Goal: Book appointment/travel/reservation

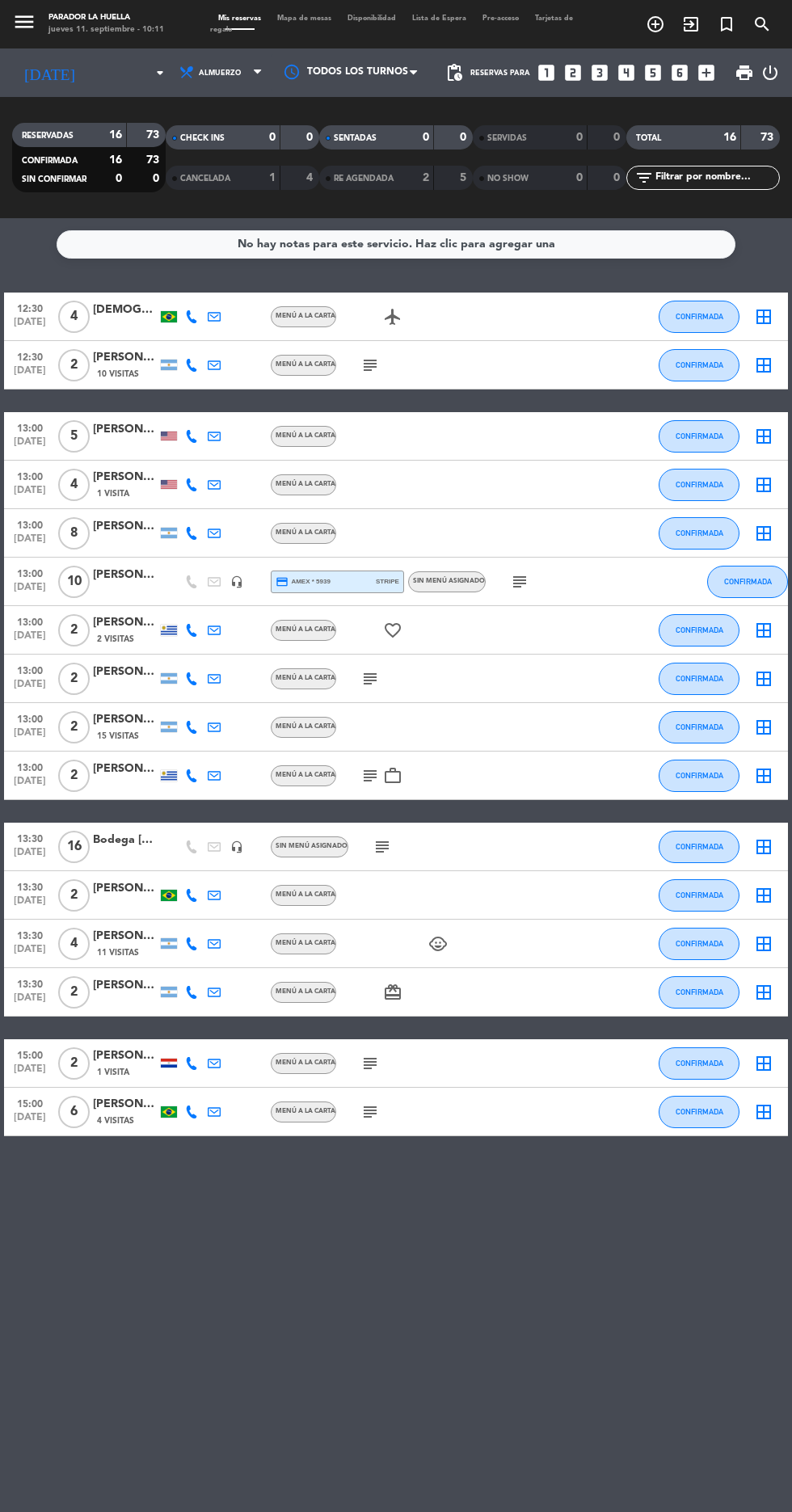
click at [397, 55] on div at bounding box center [351, 72] width 162 height 37
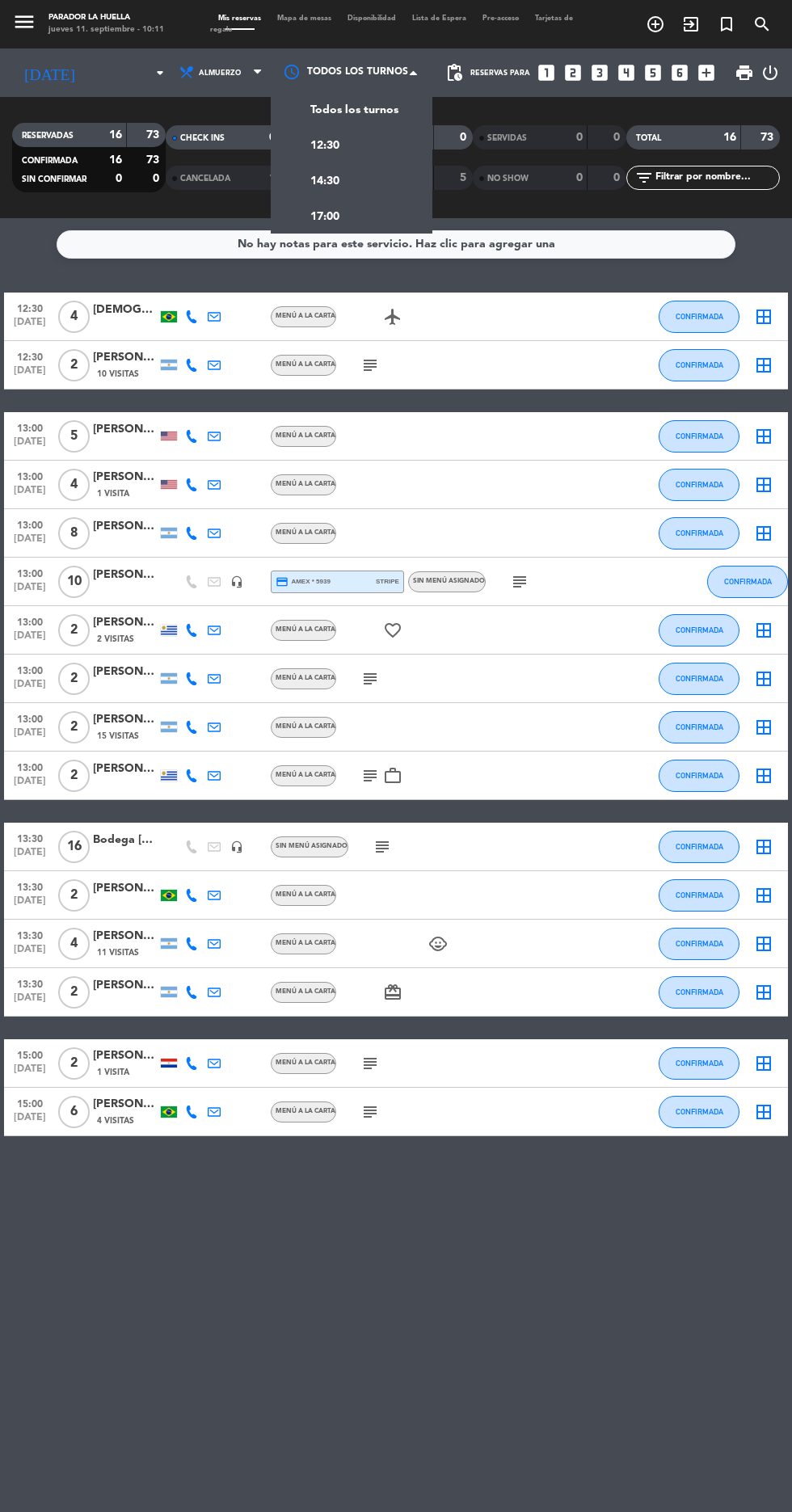
click at [398, 120] on span "Todos los turnos" at bounding box center [354, 111] width 88 height 19
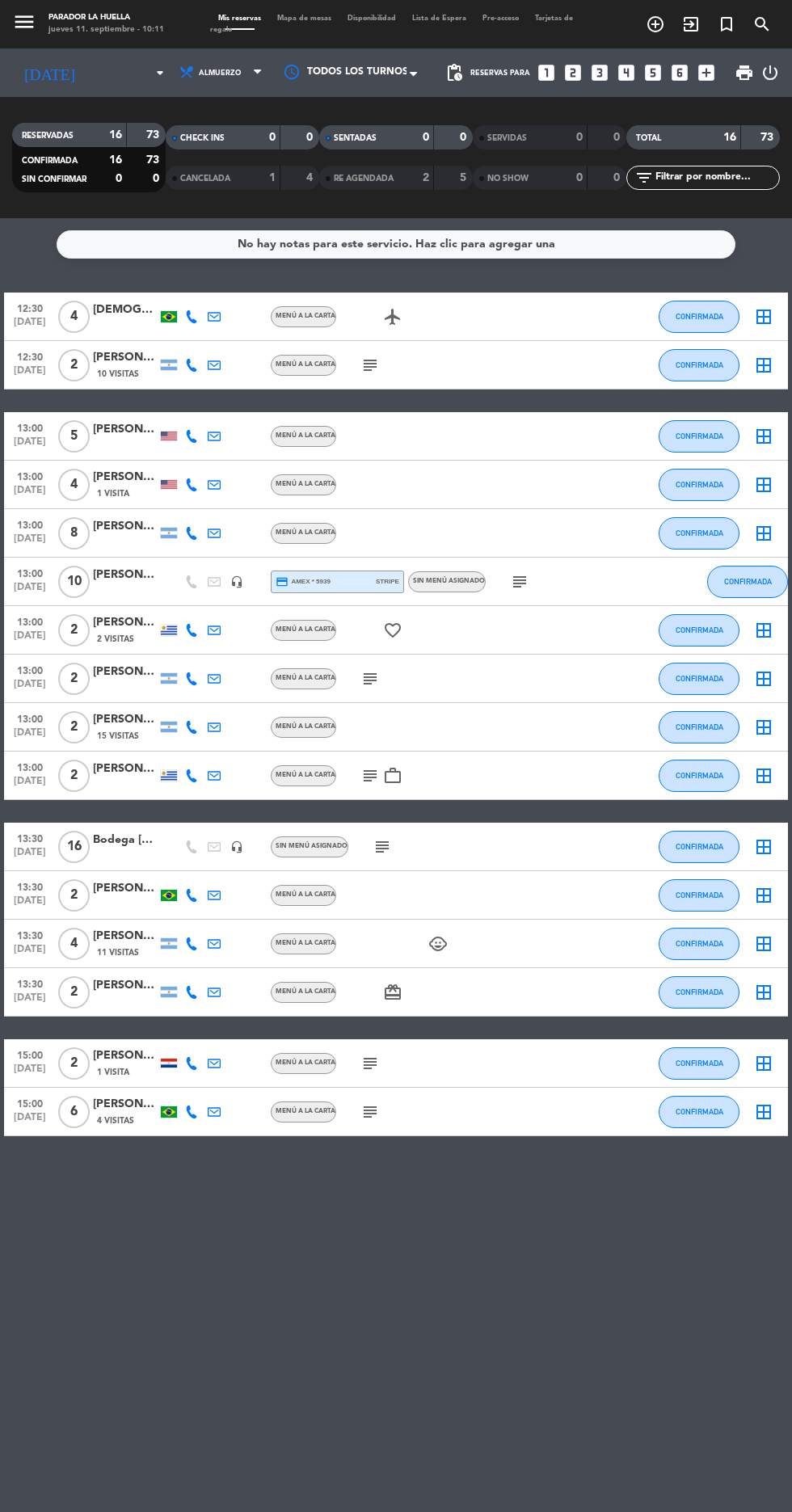
click at [403, 72] on span "Todos los turnos" at bounding box center [358, 72] width 101 height 16
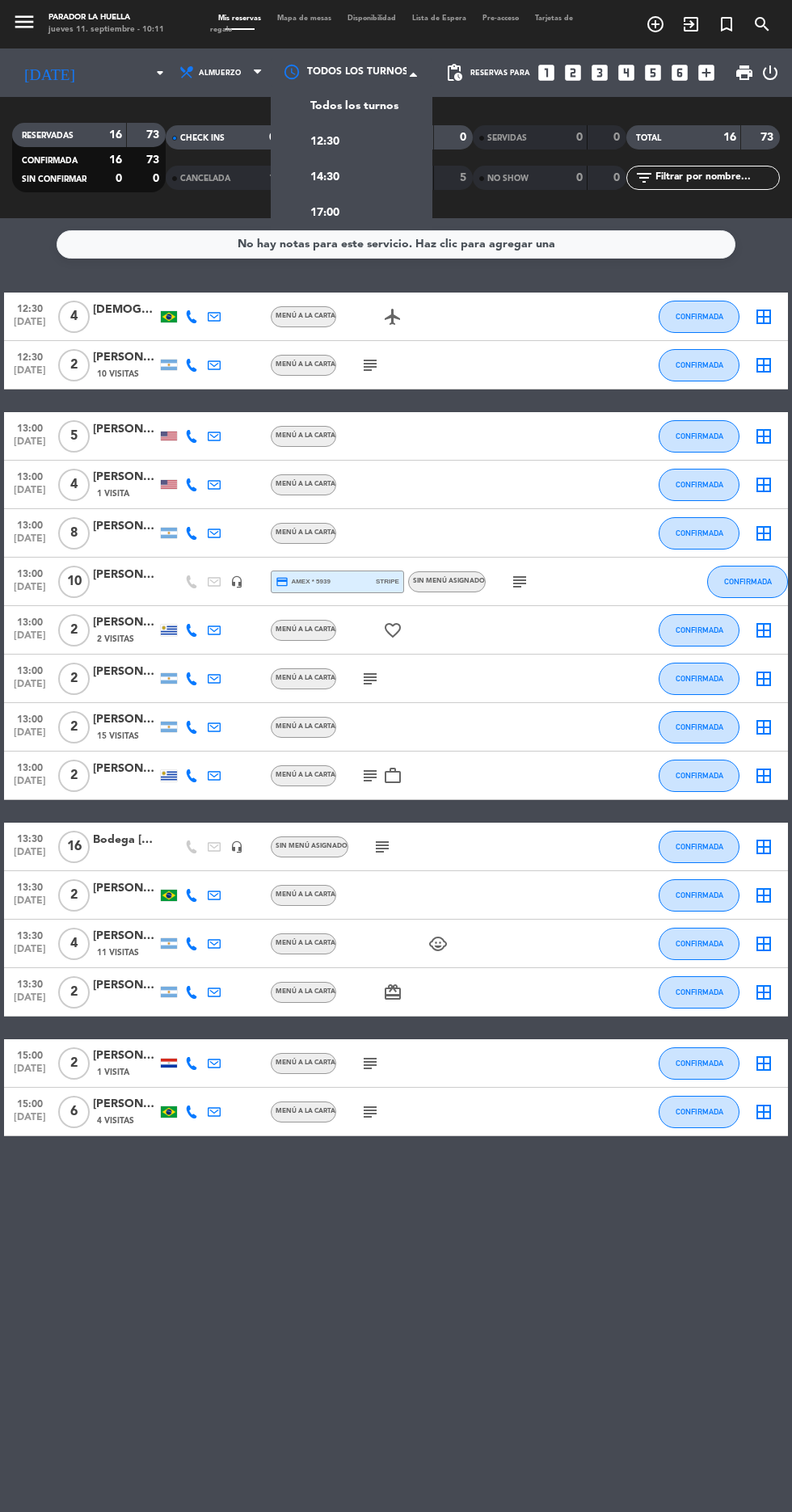
click at [414, 149] on div "12:30" at bounding box center [351, 141] width 162 height 36
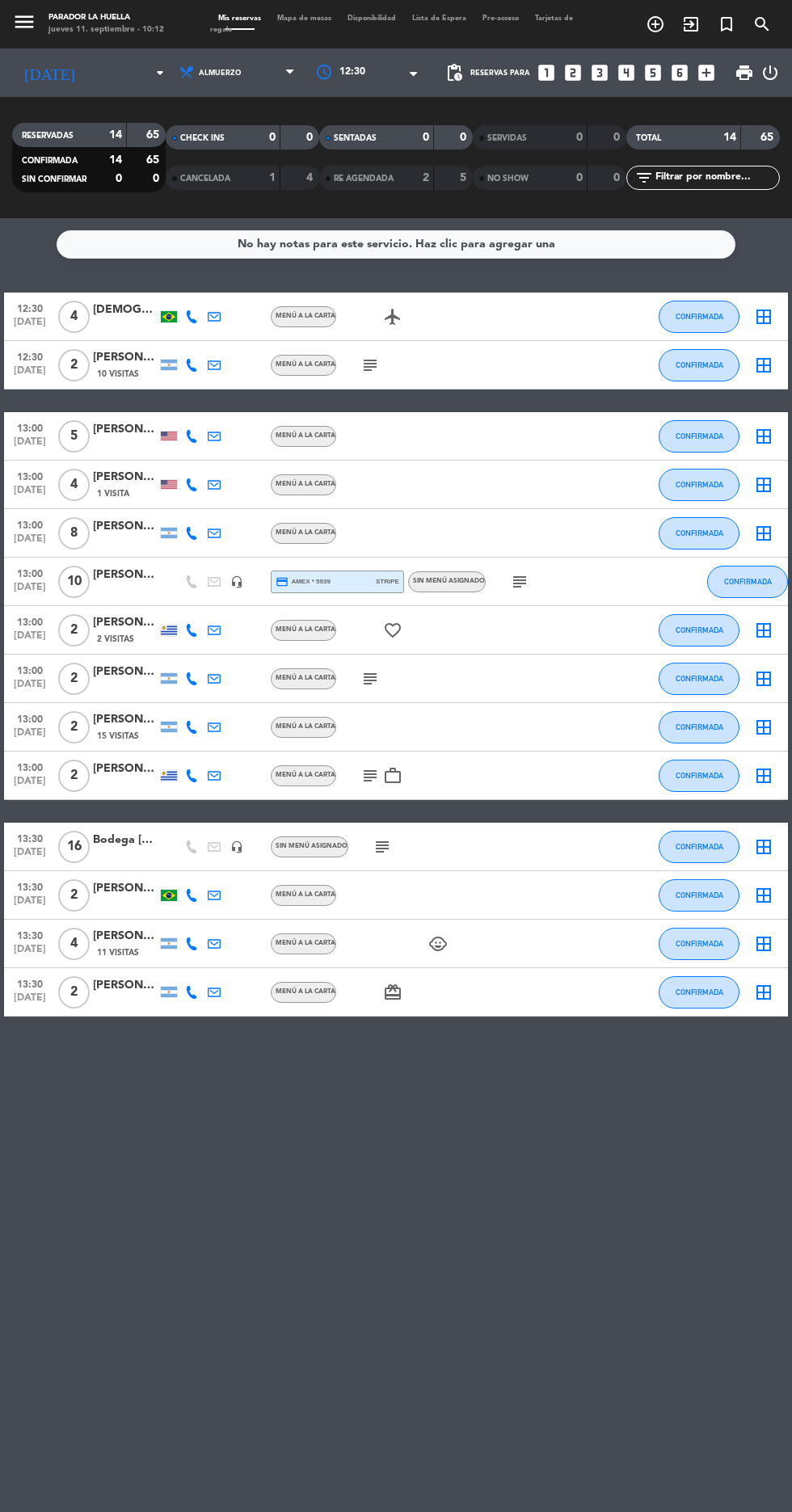
click at [409, 62] on div at bounding box center [368, 72] width 129 height 29
click at [413, 184] on div "14:30" at bounding box center [368, 176] width 129 height 36
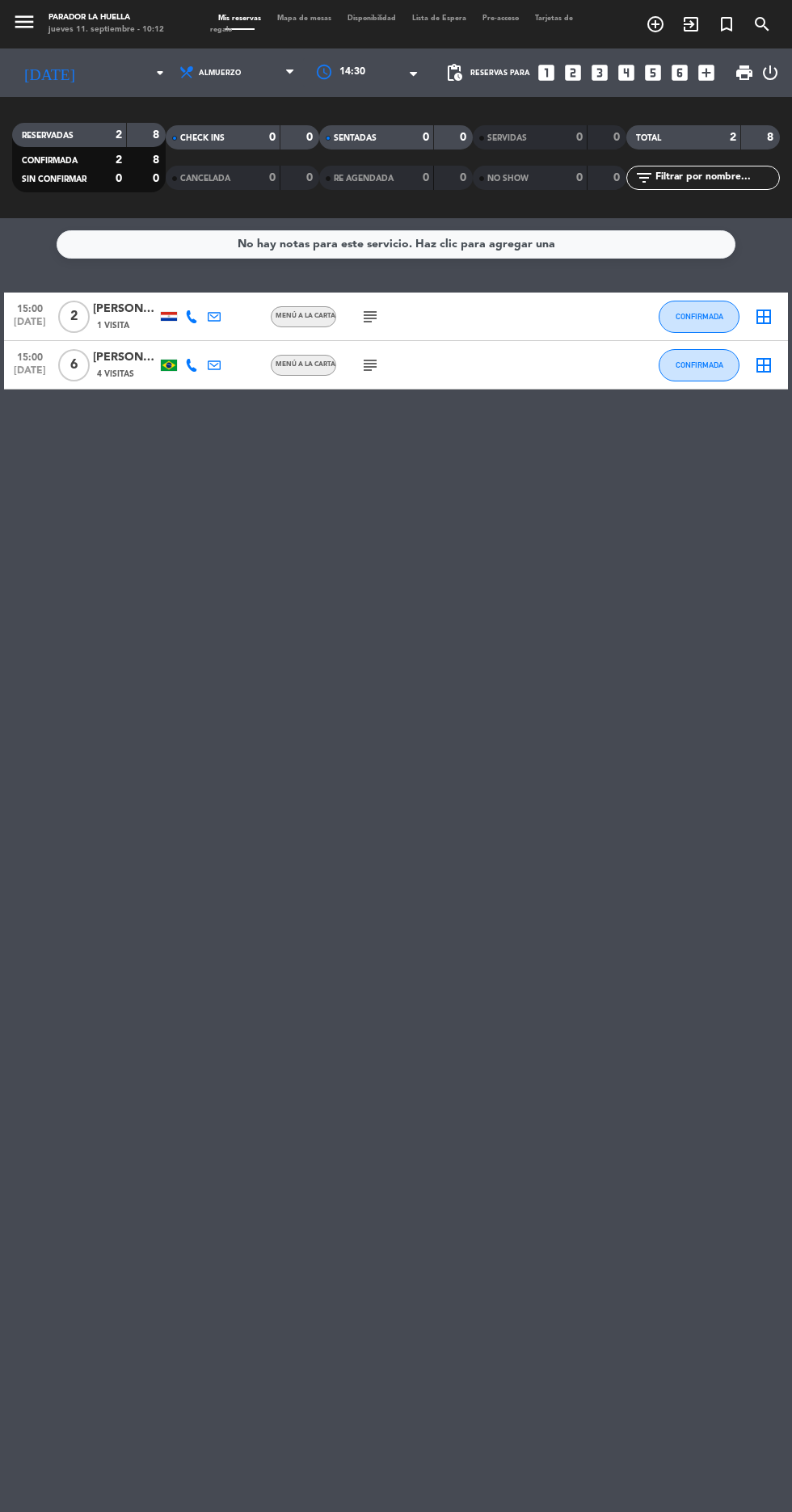
click at [150, 67] on icon "arrow_drop_down" at bounding box center [159, 72] width 20 height 20
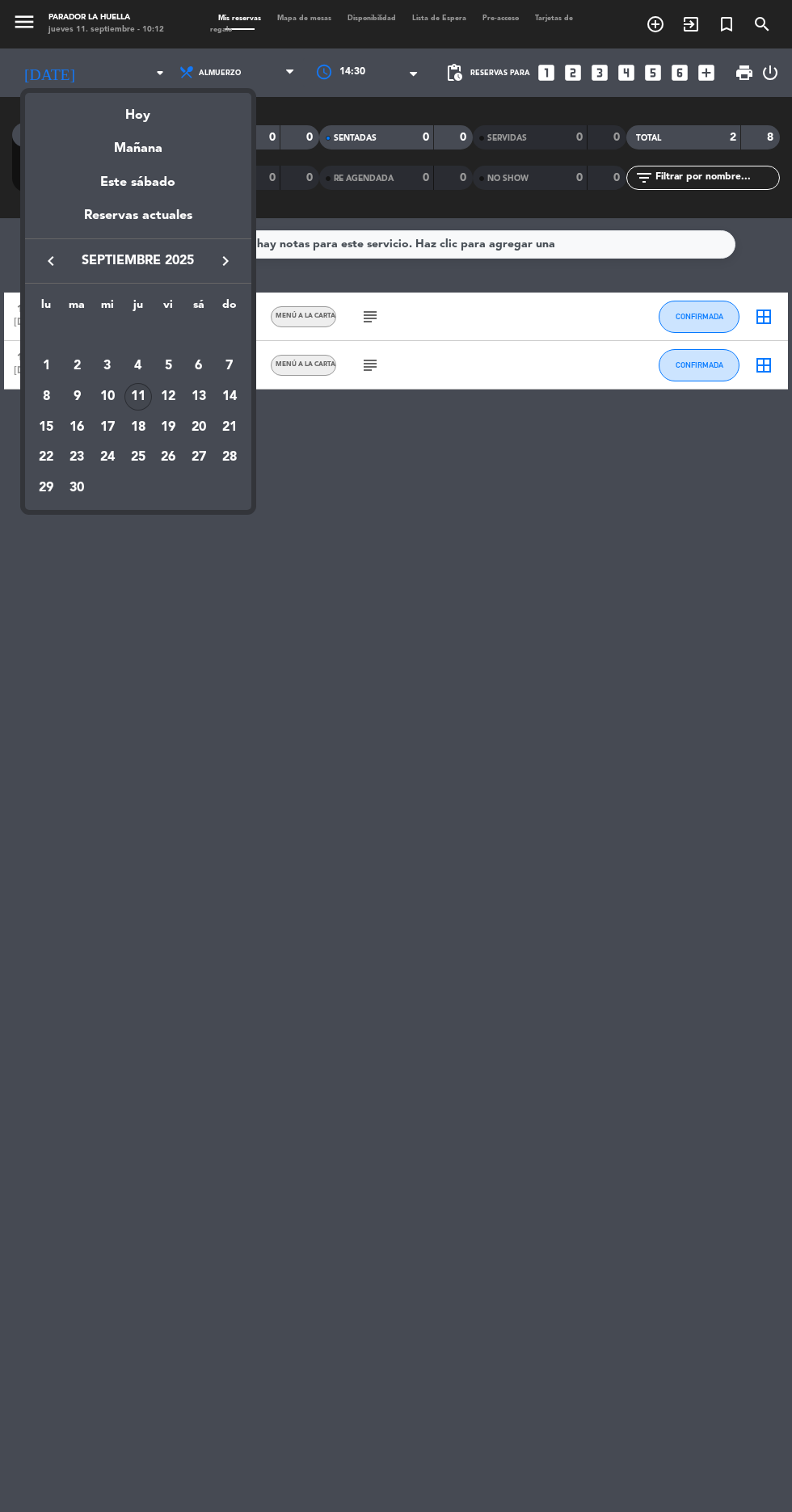
click at [213, 410] on div "13" at bounding box center [199, 396] width 27 height 27
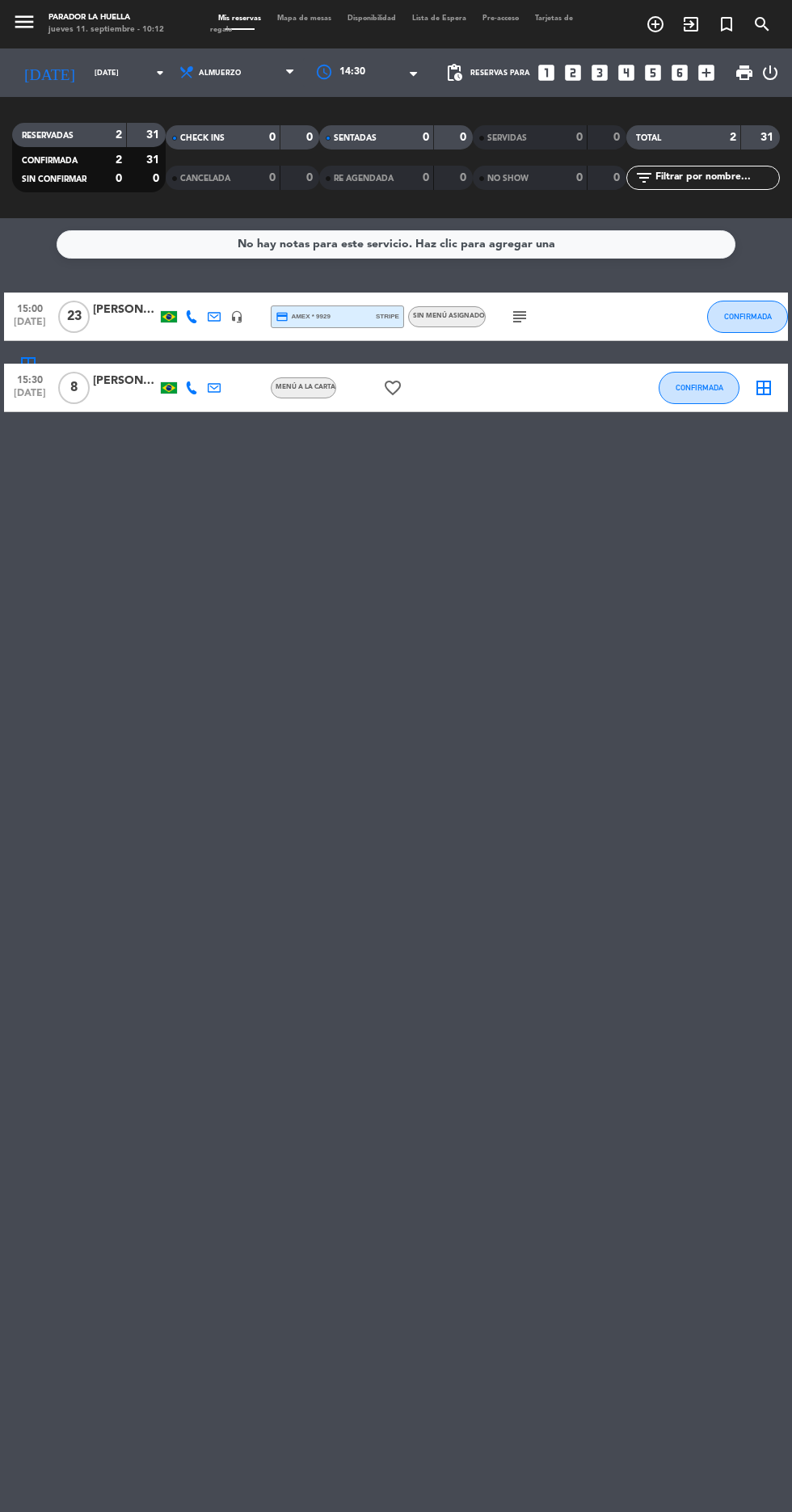
click at [102, 68] on input "[DATE]" at bounding box center [137, 73] width 102 height 25
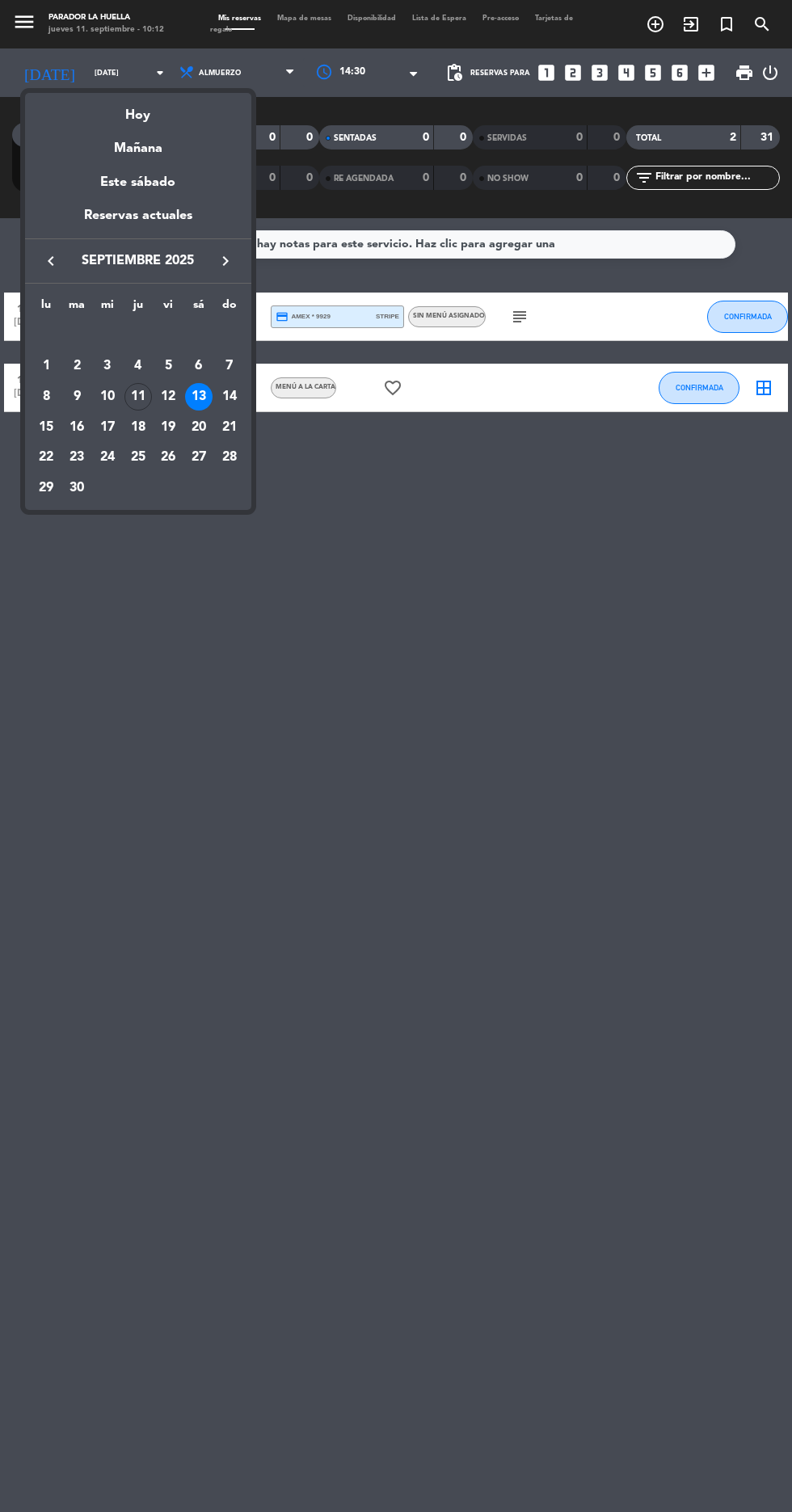
click at [182, 410] on div "12" at bounding box center [168, 396] width 27 height 27
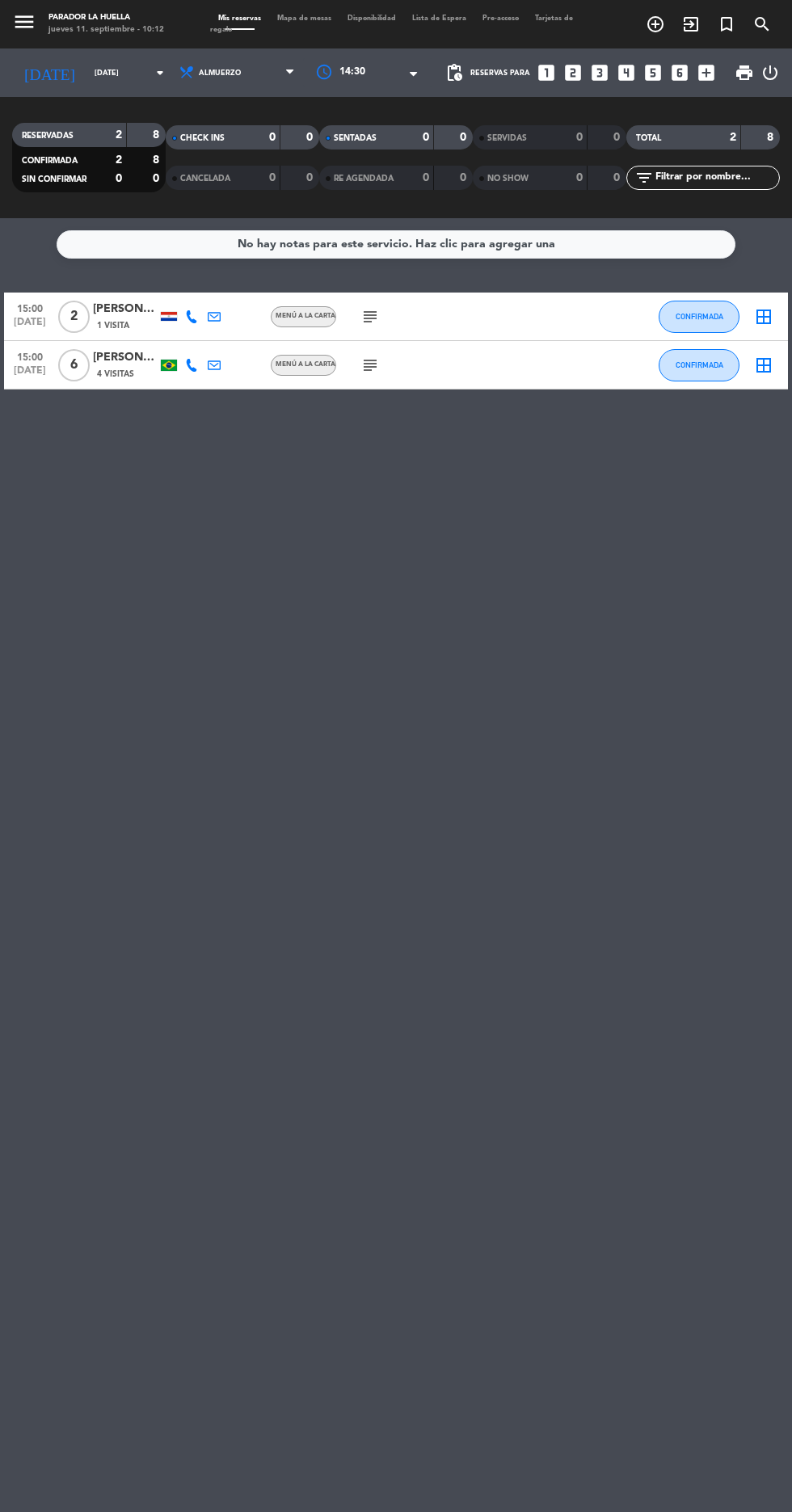
click at [366, 81] on span "14:30" at bounding box center [352, 72] width 26 height 16
click at [397, 110] on span "Todos los turnos" at bounding box center [387, 107] width 88 height 19
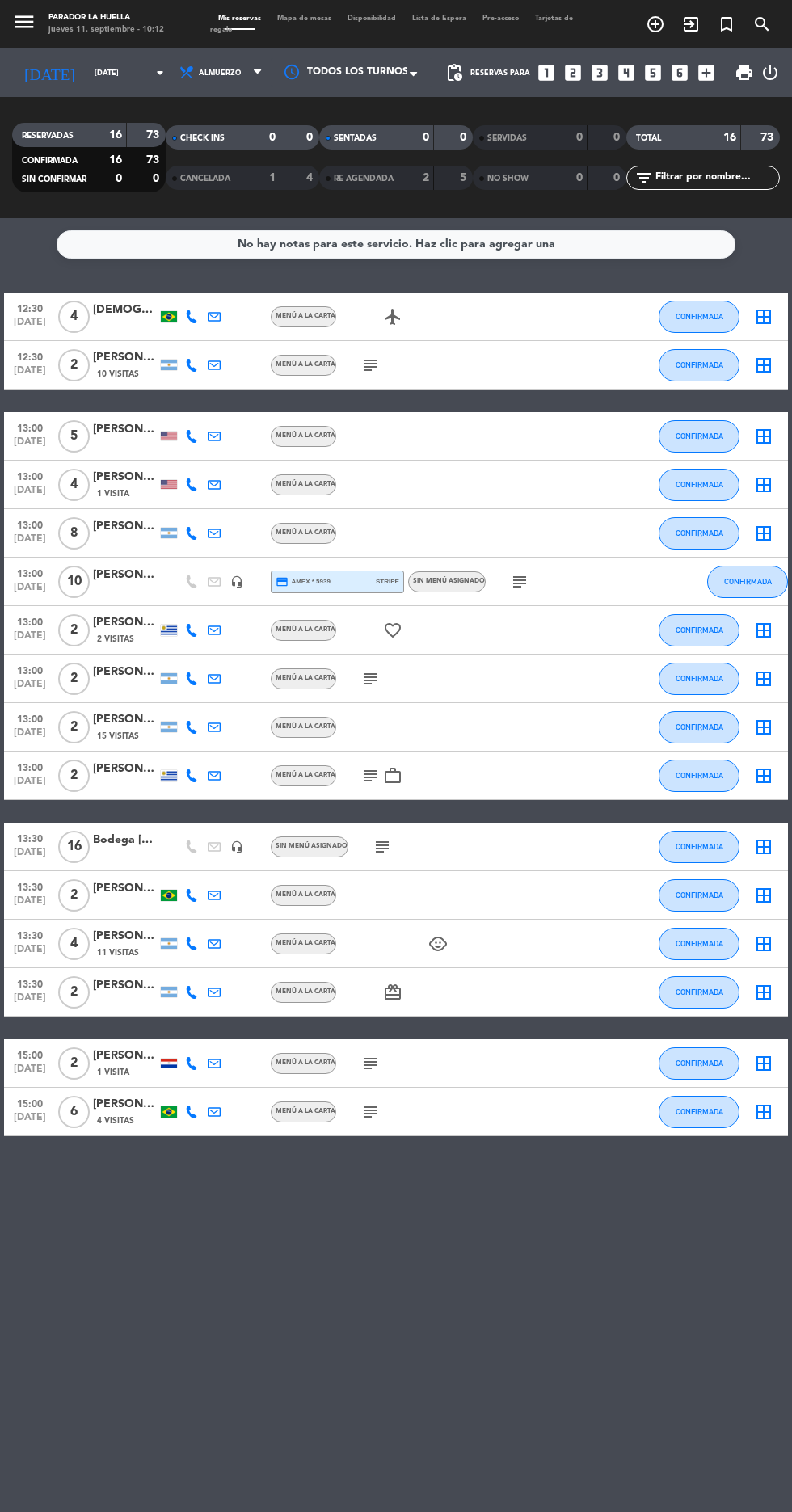
click at [91, 76] on input "[DATE]" at bounding box center [137, 73] width 102 height 25
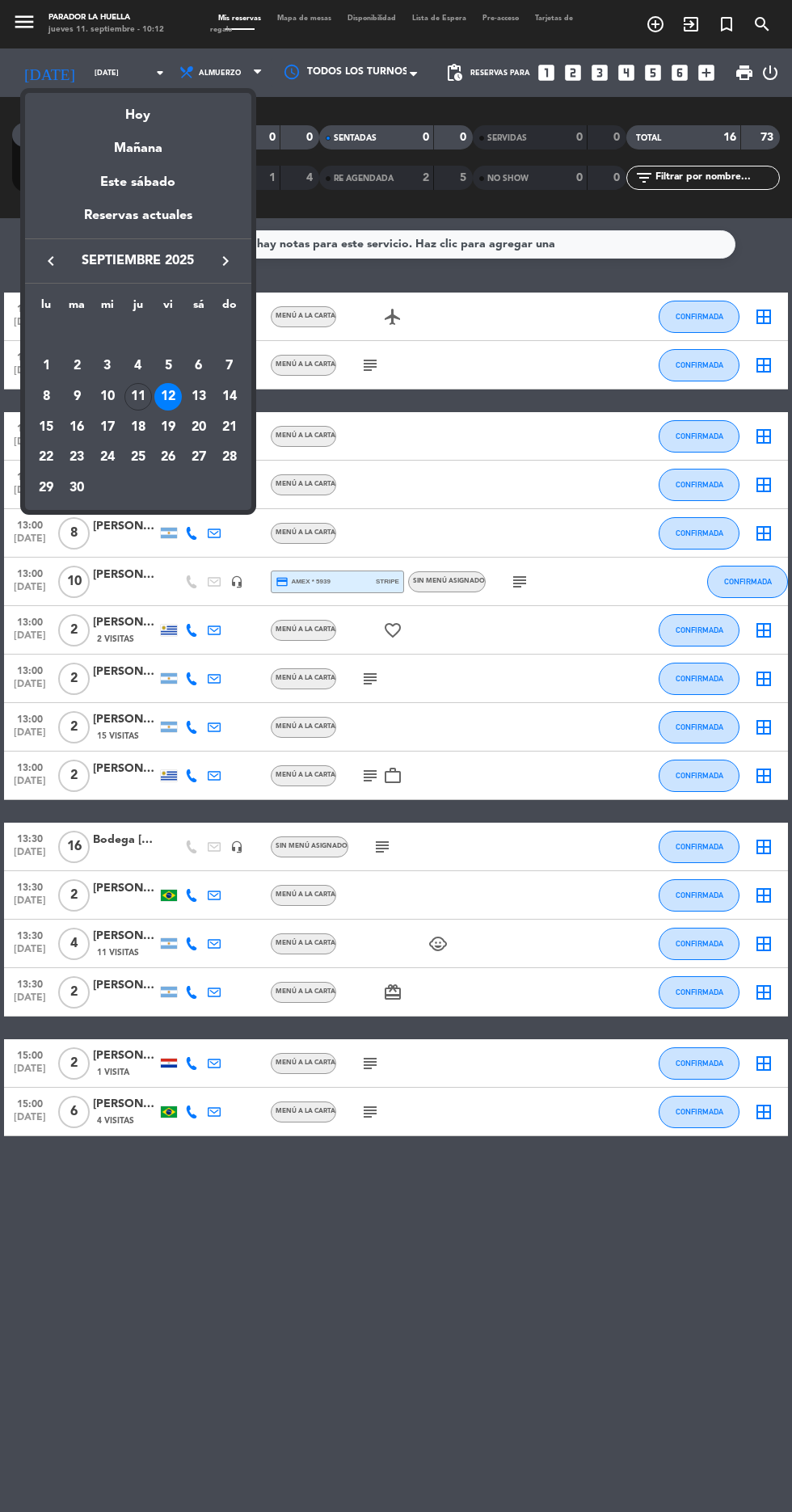
click at [245, 60] on div at bounding box center [396, 756] width 792 height 1512
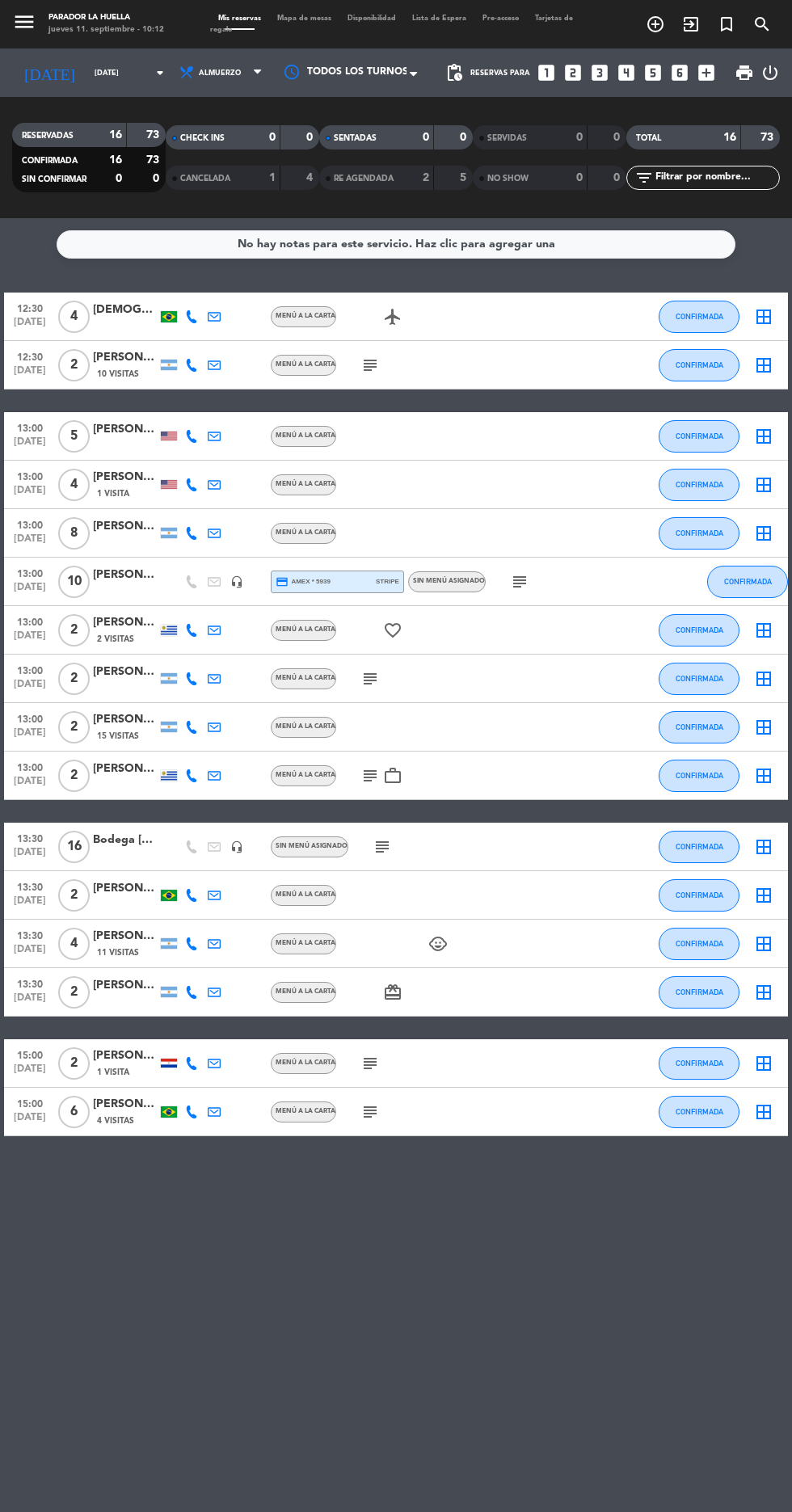
click at [262, 80] on icon at bounding box center [258, 73] width 7 height 13
click at [524, 218] on div "menu Parador La Huella [DATE] 11. septiembre - 10:12 Mis reservas Mapa de mesas…" at bounding box center [396, 109] width 792 height 218
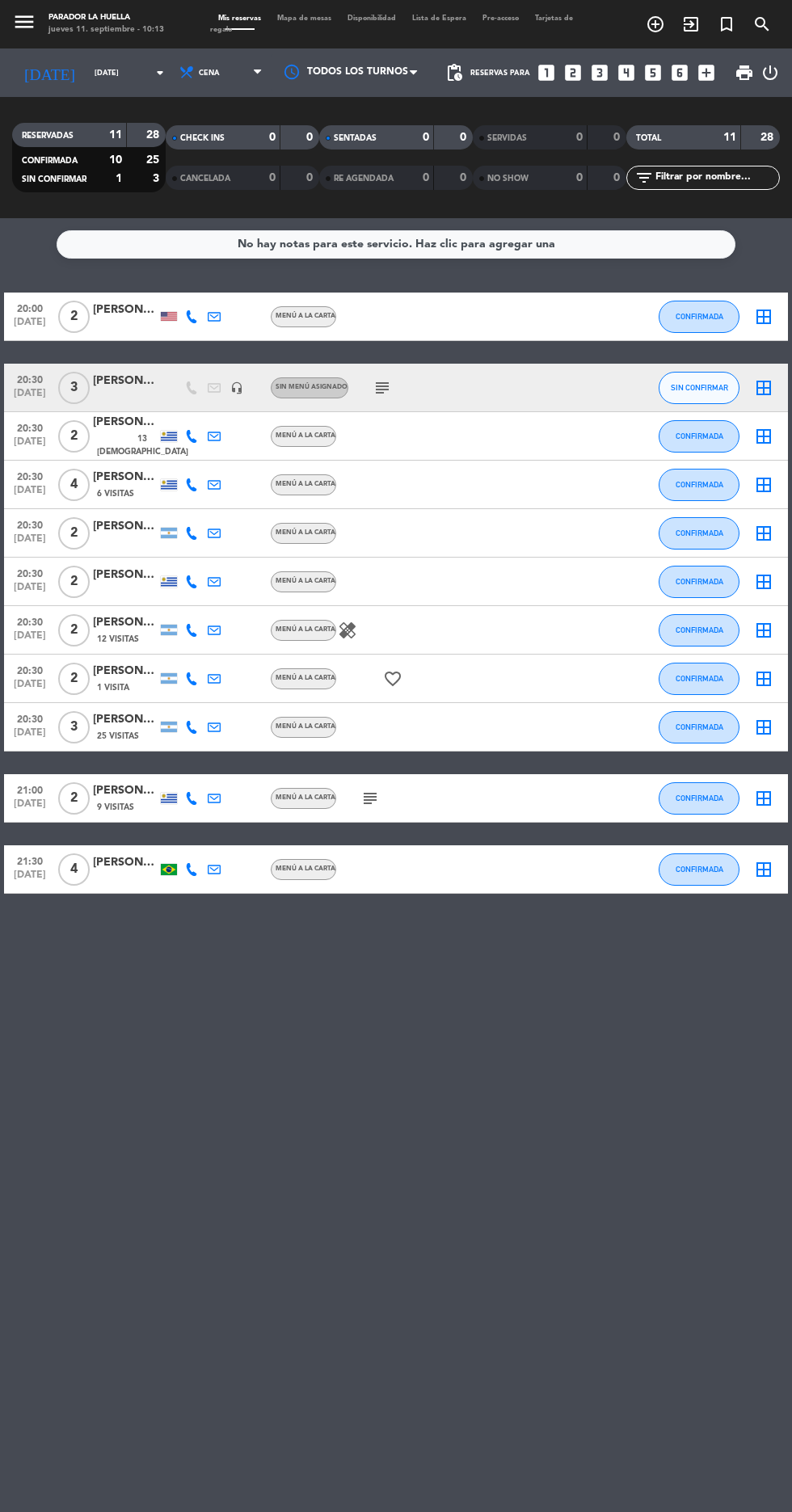
click at [122, 84] on input "[DATE]" at bounding box center [137, 73] width 102 height 25
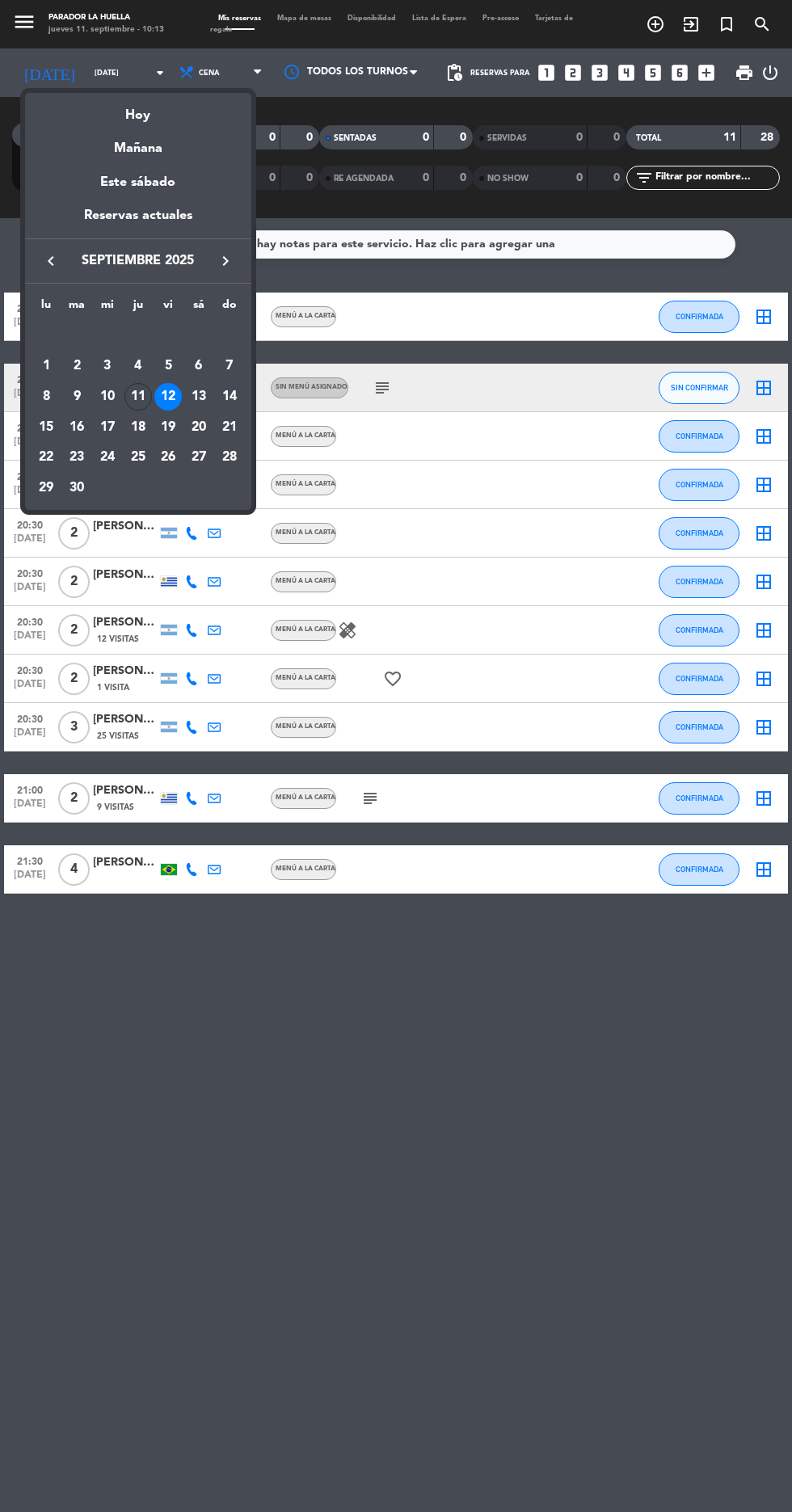
click at [217, 391] on td "14" at bounding box center [230, 396] width 31 height 31
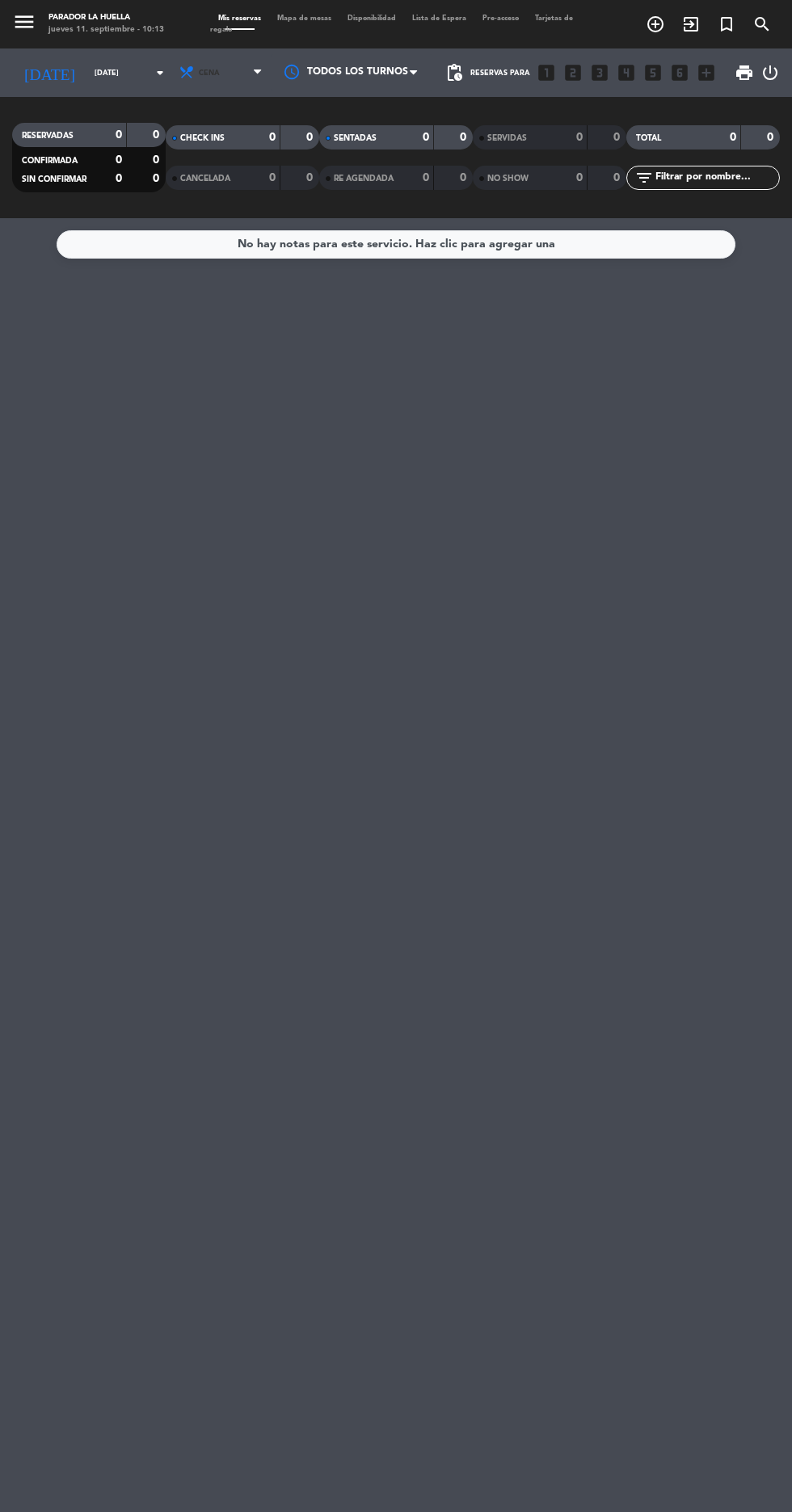
click at [262, 80] on icon at bounding box center [258, 73] width 7 height 13
click at [280, 148] on div at bounding box center [279, 138] width 1 height 24
click at [107, 68] on input "[DATE]" at bounding box center [137, 73] width 102 height 25
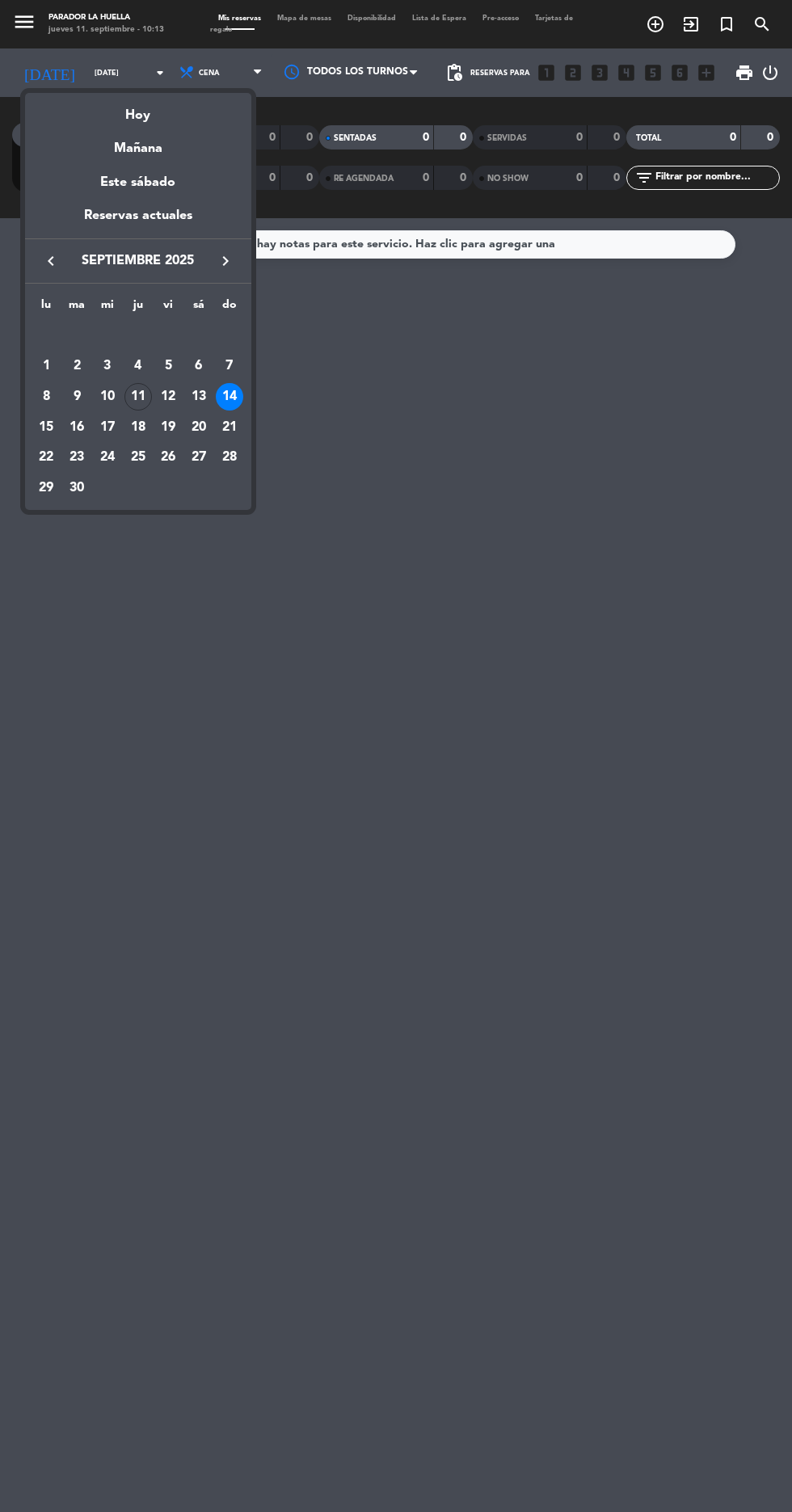
click at [244, 410] on div "14" at bounding box center [229, 396] width 27 height 27
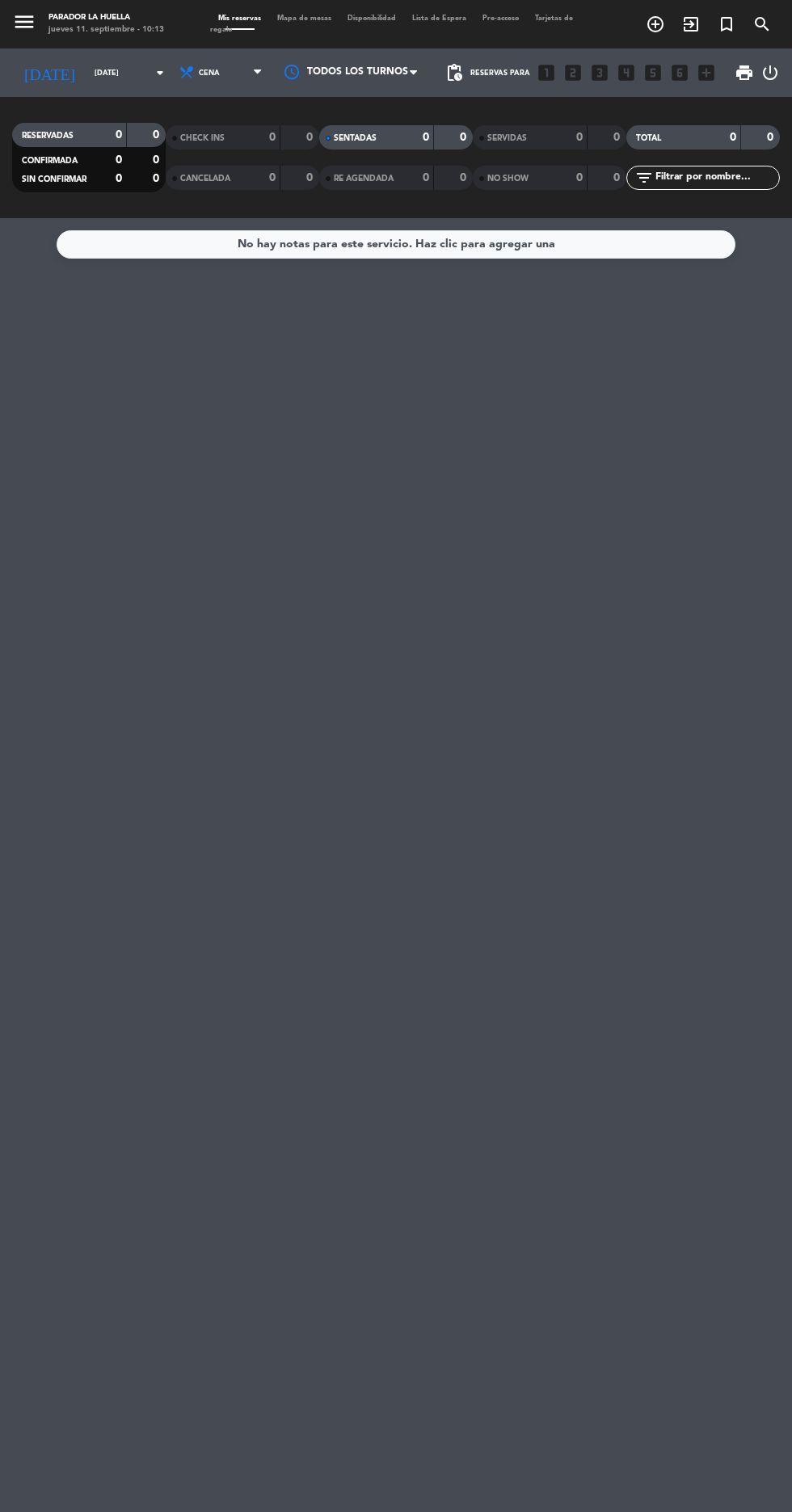
click at [98, 85] on input "[DATE]" at bounding box center [137, 73] width 102 height 25
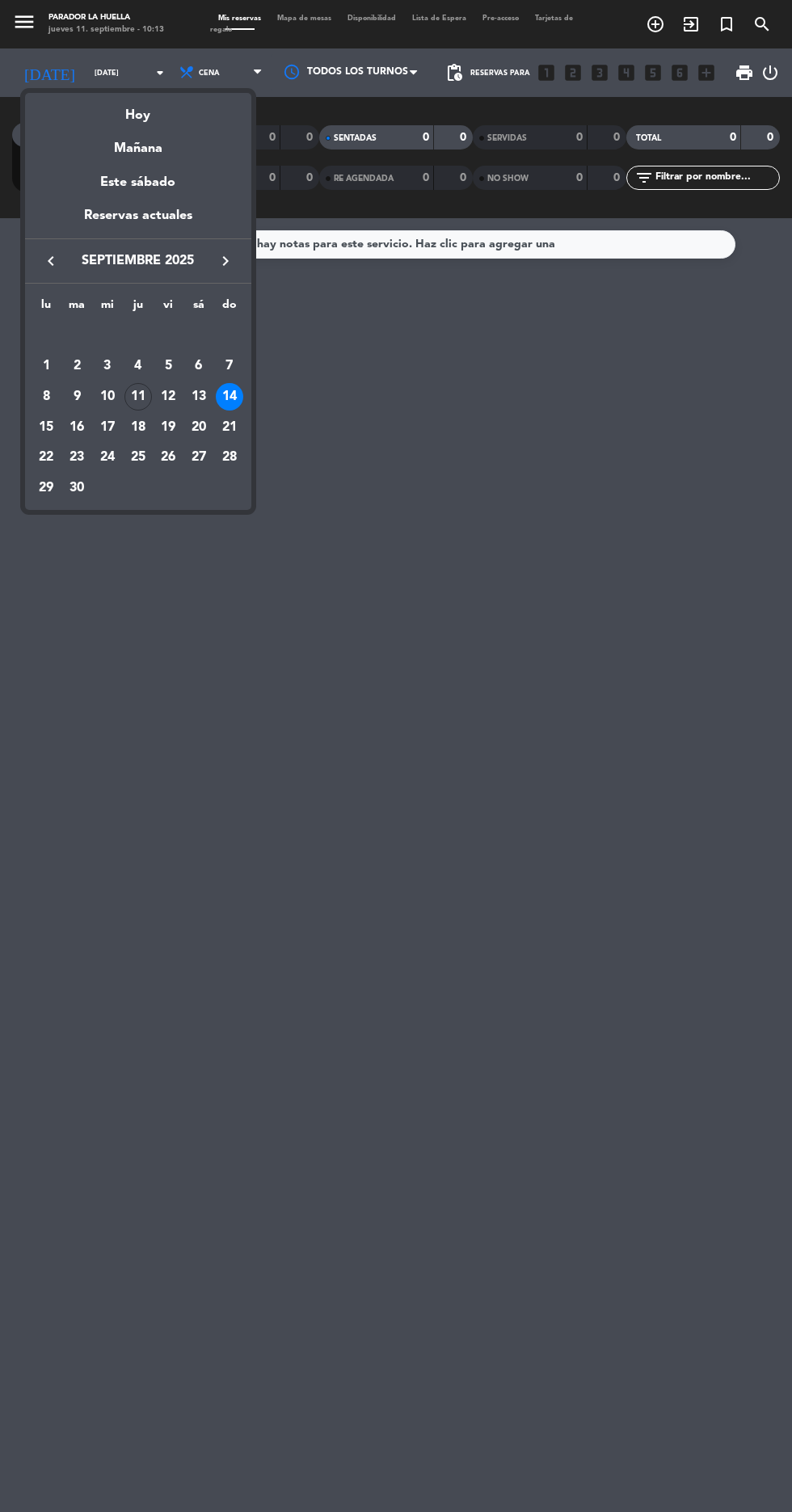
click at [203, 402] on div "13" at bounding box center [199, 396] width 27 height 27
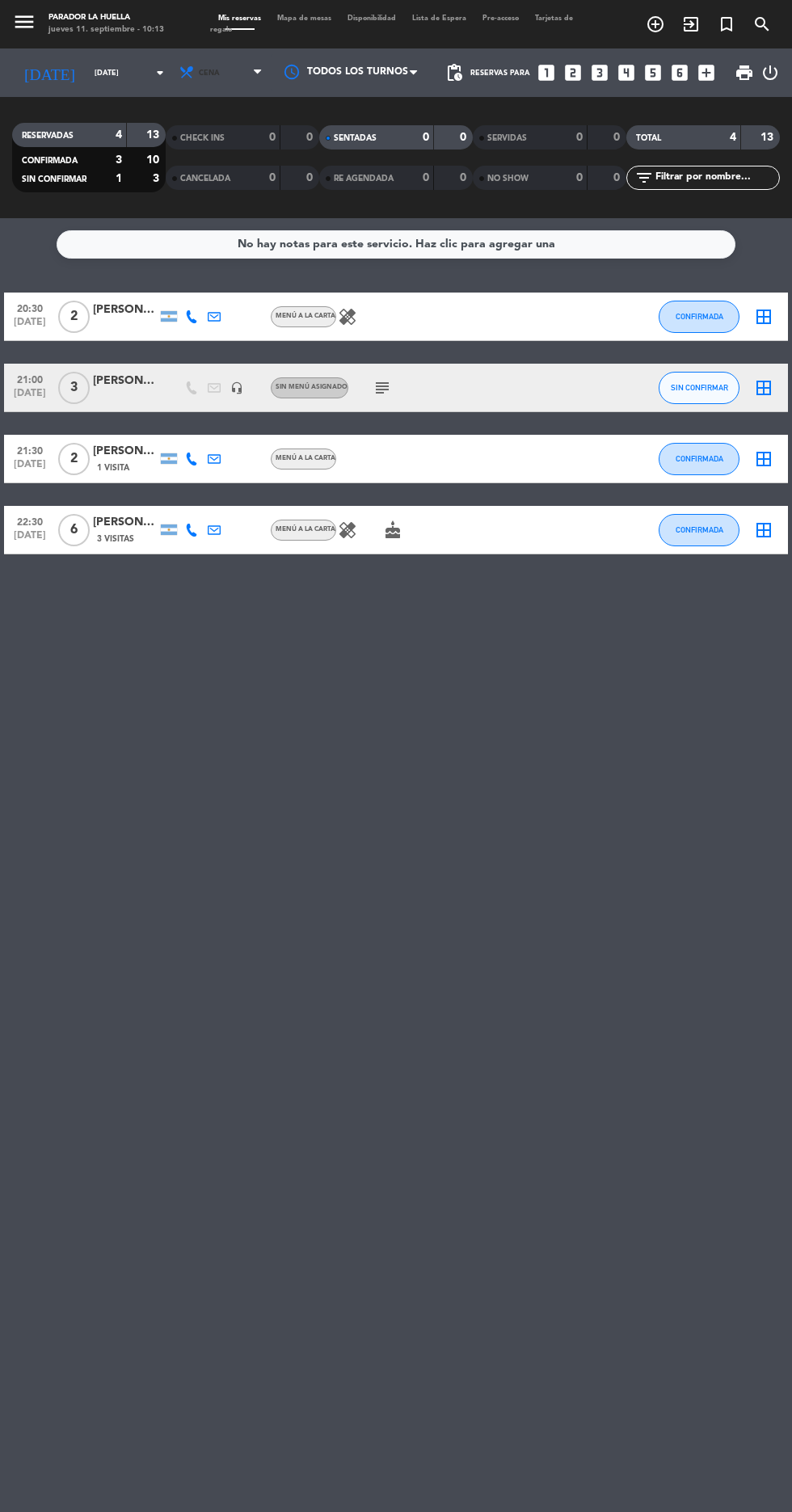
click at [262, 80] on icon at bounding box center [258, 73] width 7 height 13
click at [524, 218] on div "menu Parador La Huella [DATE] 11. septiembre - 10:13 Mis reservas Mapa de mesas…" at bounding box center [396, 109] width 792 height 218
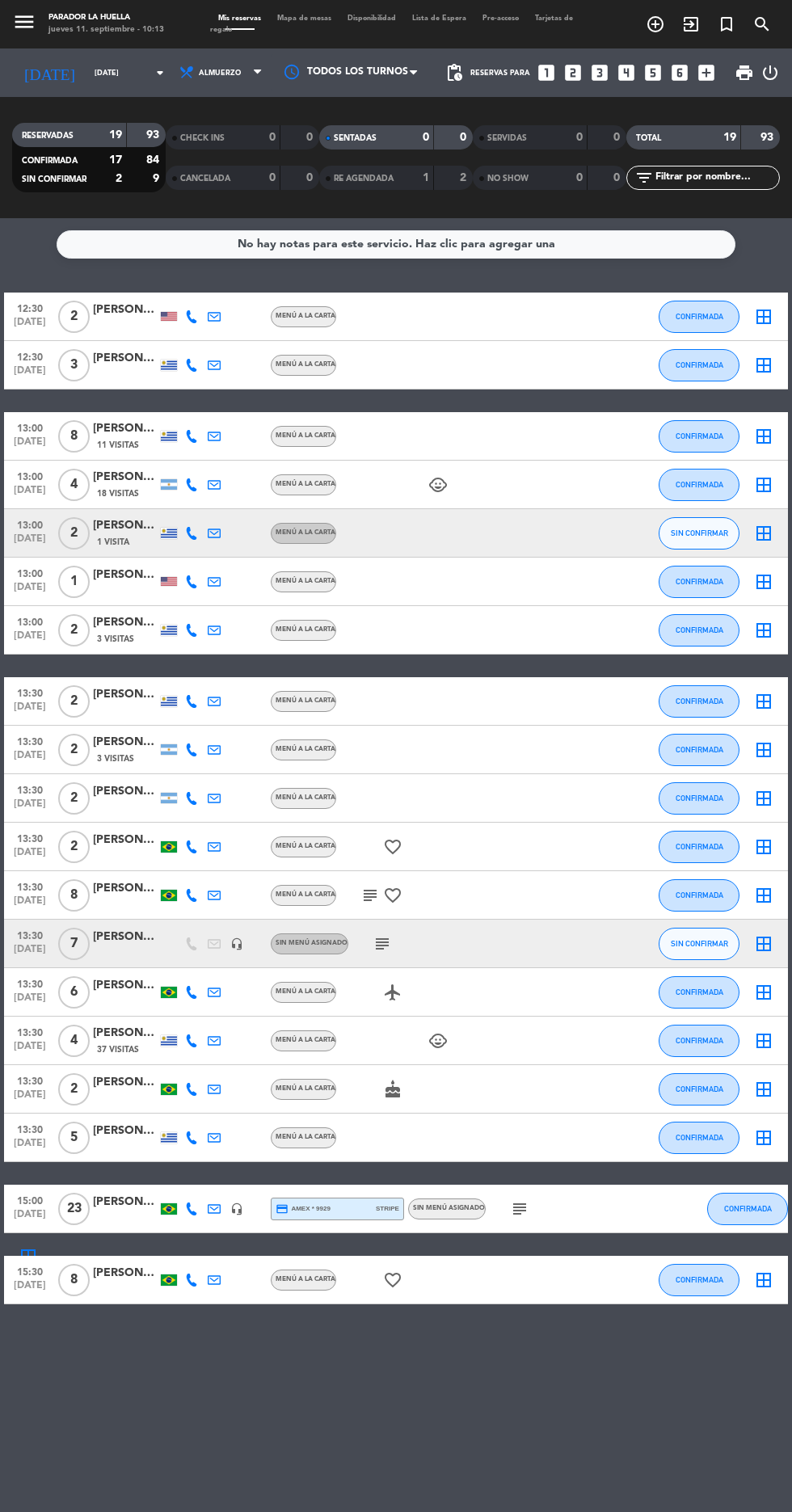
click at [394, 64] on div at bounding box center [351, 72] width 162 height 37
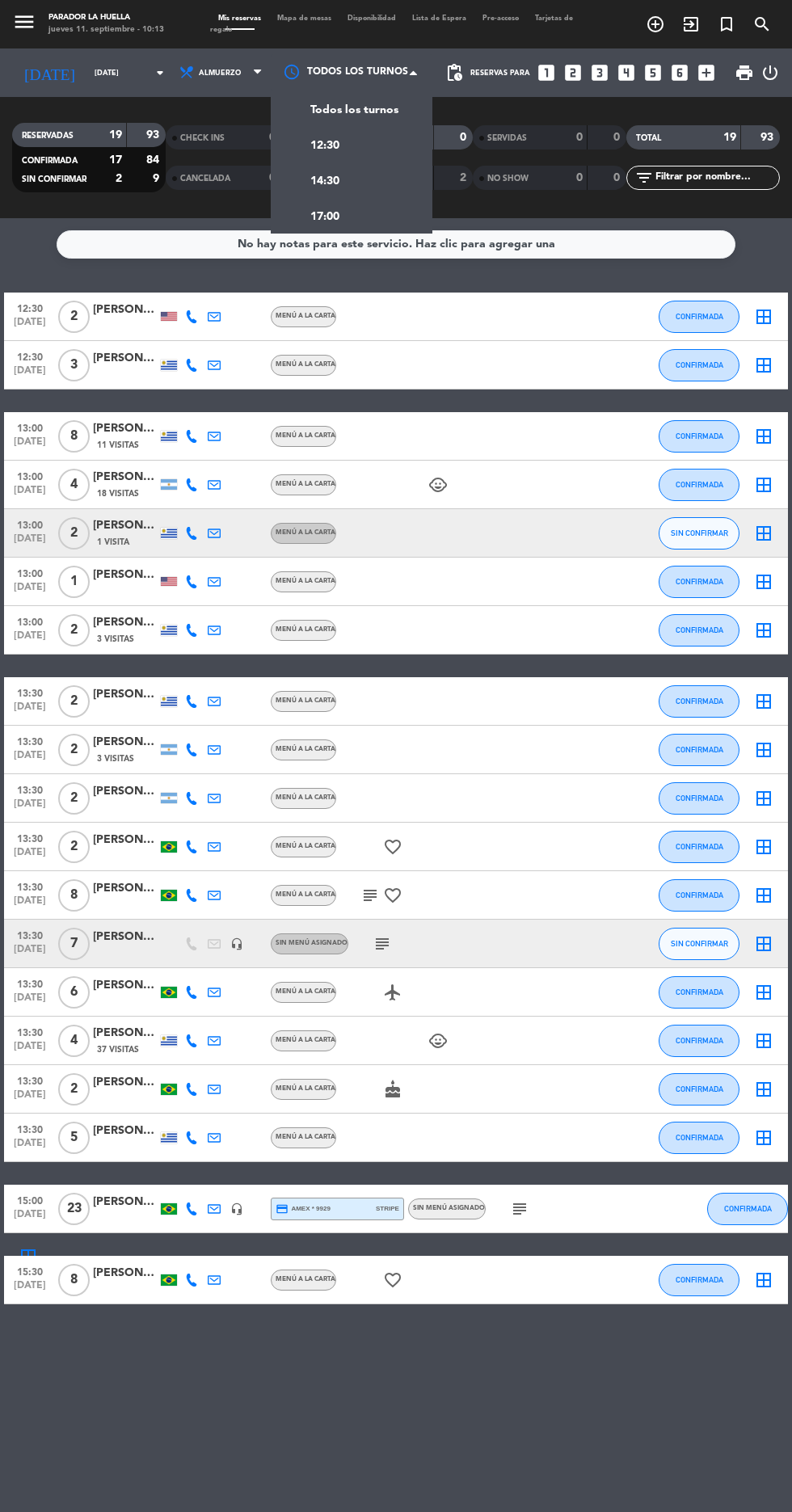
click at [424, 144] on div "12:30" at bounding box center [351, 144] width 162 height 36
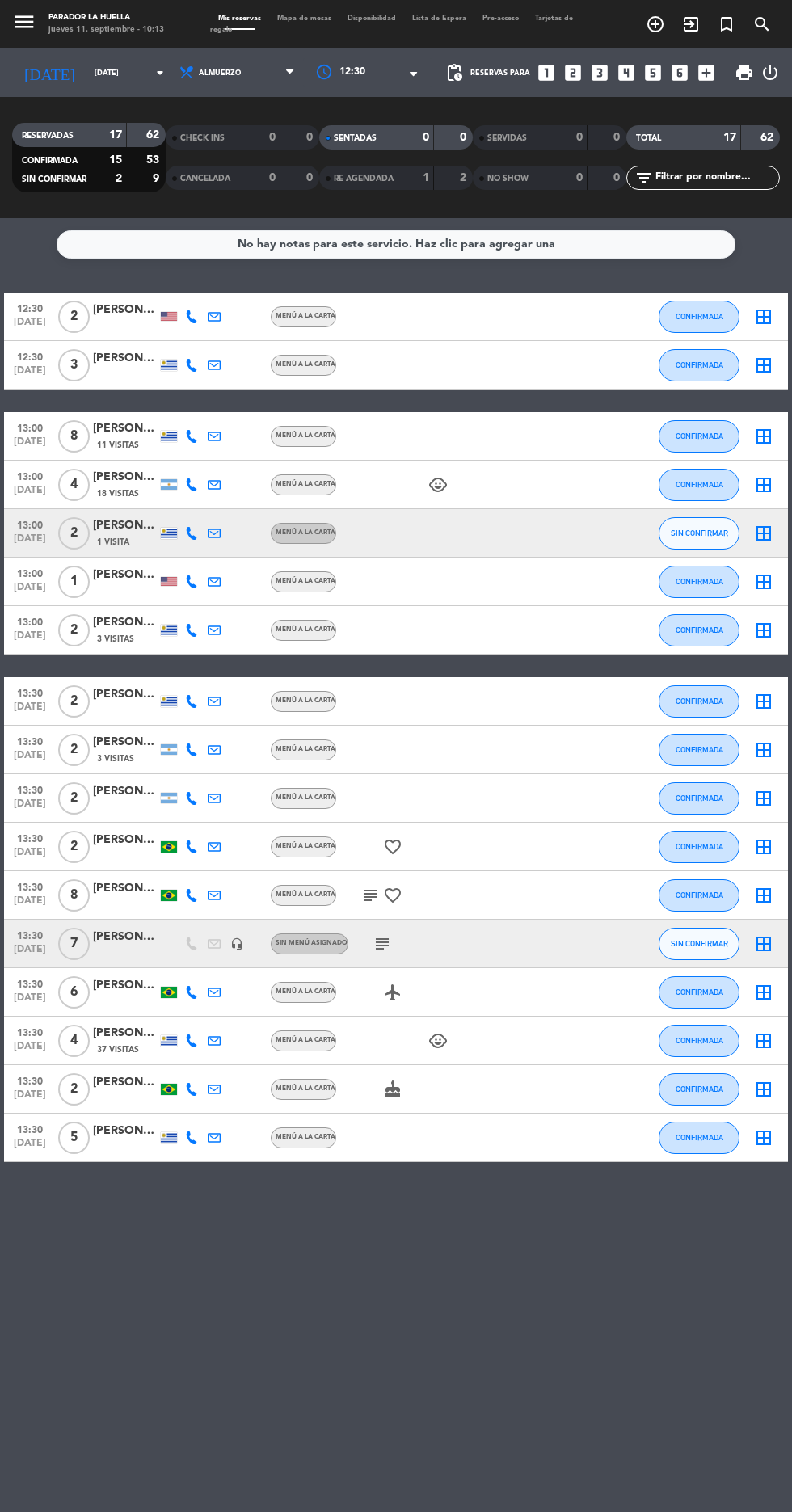
click at [361, 83] on div at bounding box center [368, 72] width 129 height 29
click at [397, 185] on div "14:30" at bounding box center [368, 176] width 129 height 36
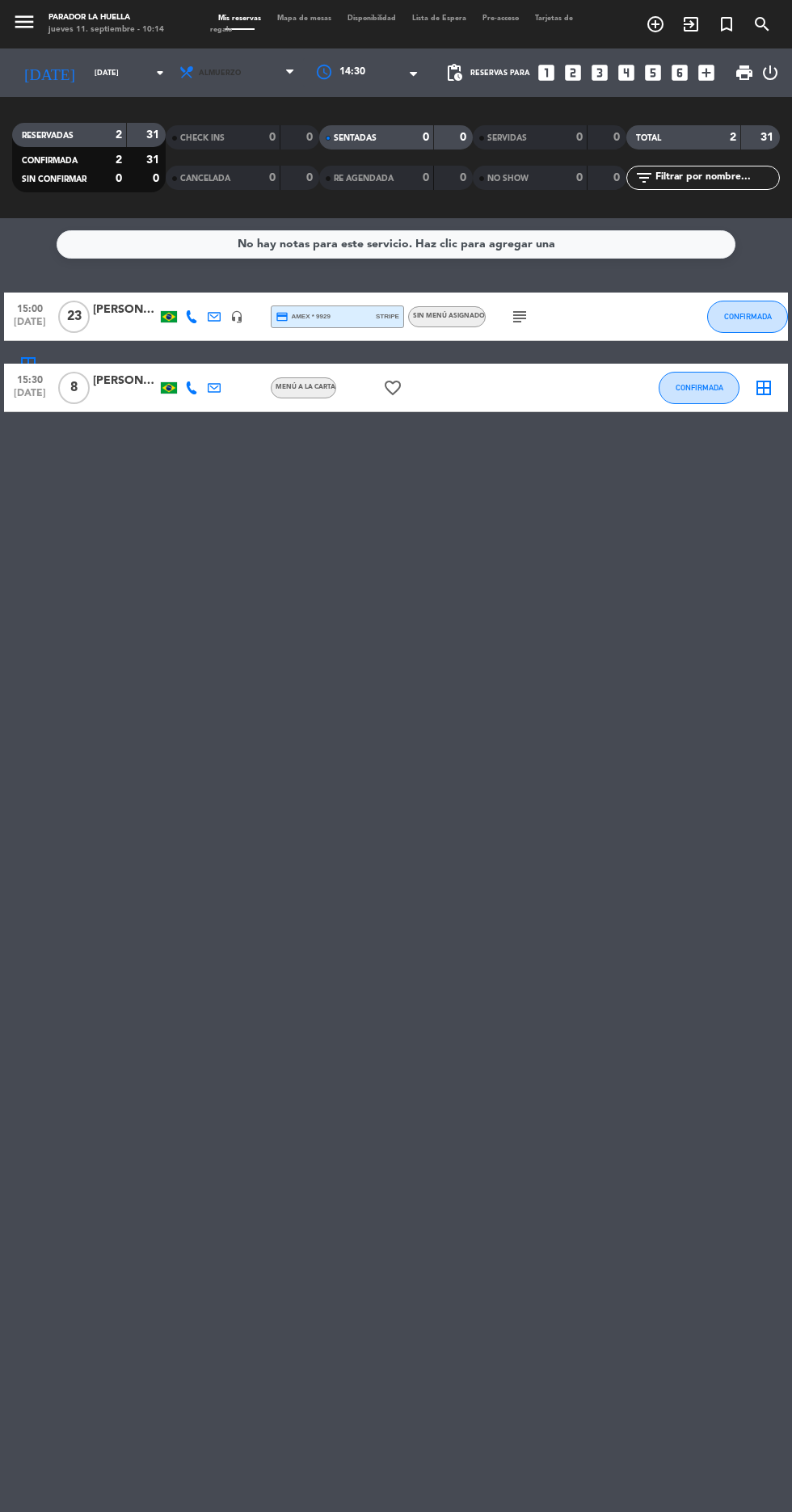
click at [241, 78] on span "Almuerzo" at bounding box center [219, 72] width 42 height 8
click at [456, 218] on div "menu Parador La Huella [DATE] 11. septiembre - 10:14 Mis reservas Mapa de mesas…" at bounding box center [396, 109] width 792 height 218
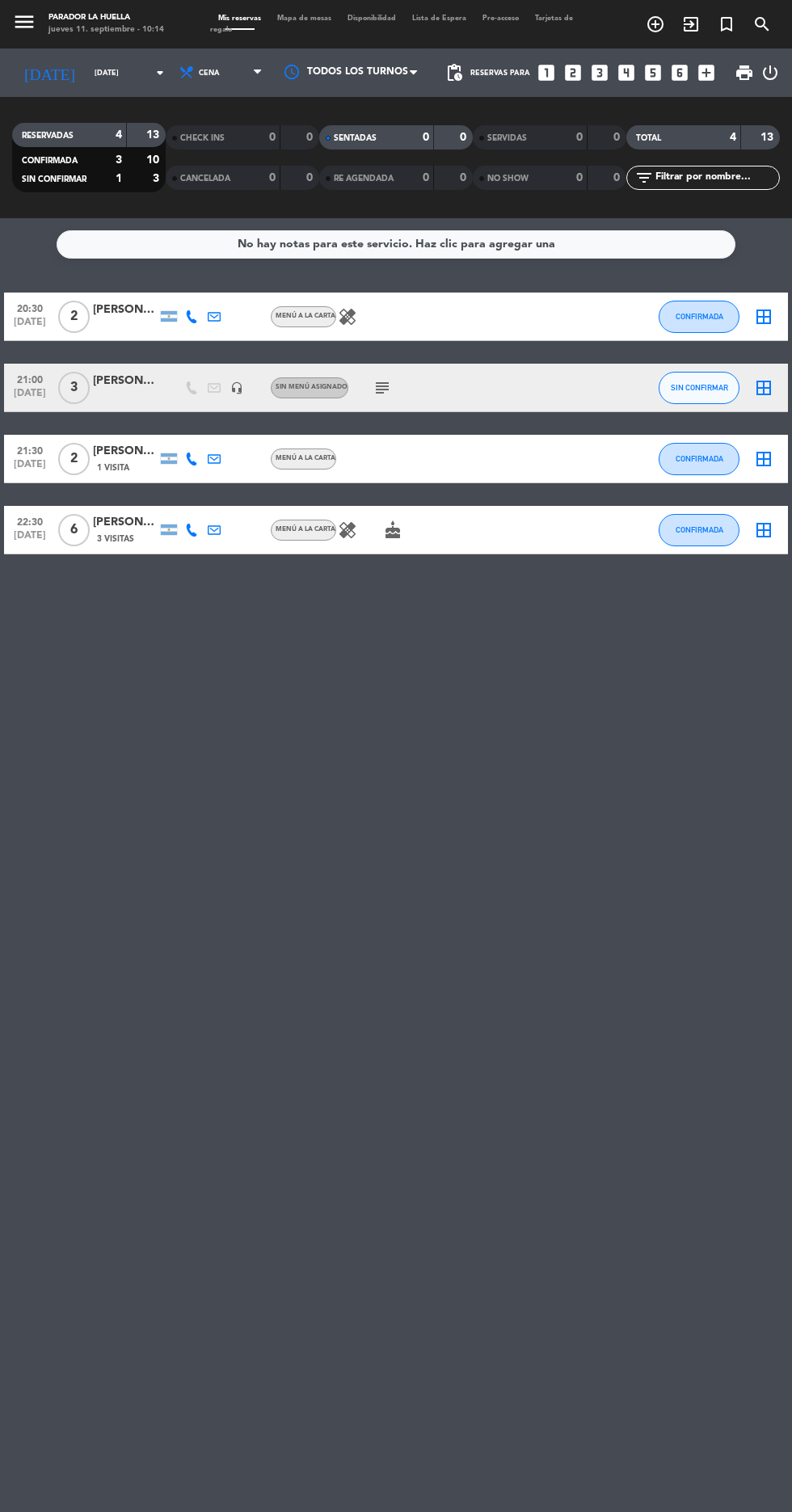
click at [99, 76] on input "[DATE]" at bounding box center [137, 73] width 102 height 25
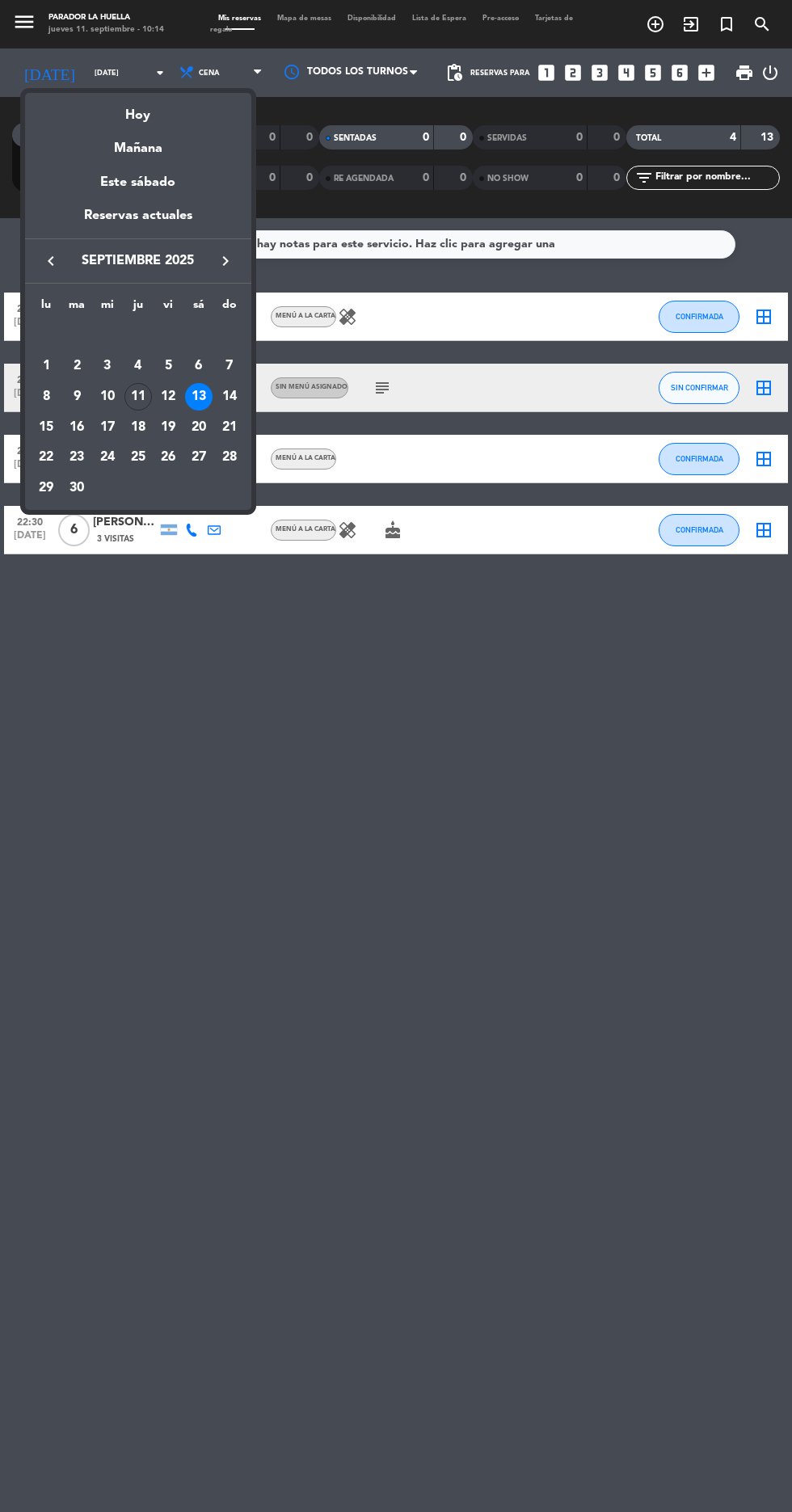
click at [235, 411] on td "14" at bounding box center [230, 396] width 31 height 31
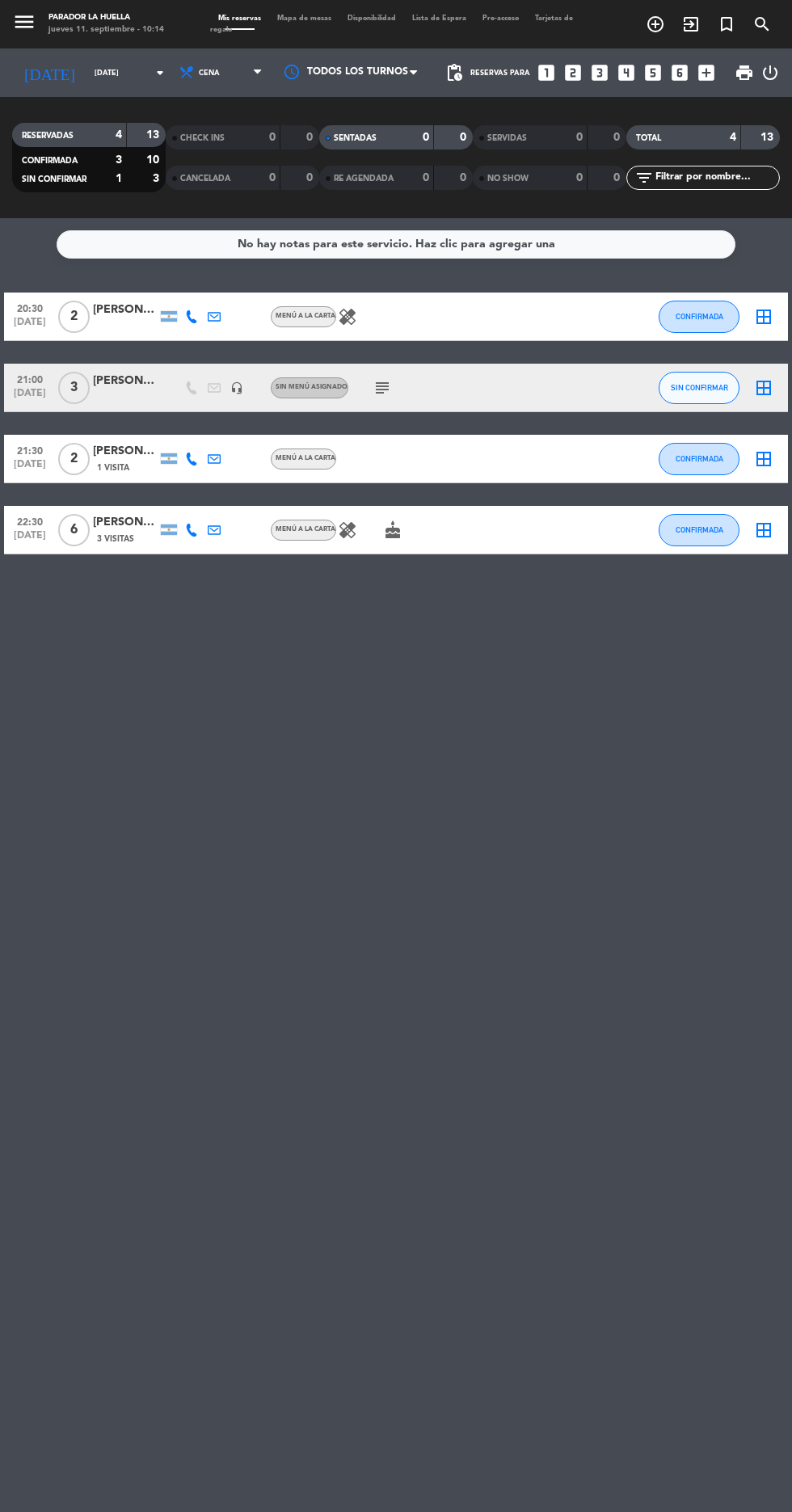
type input "[DATE]"
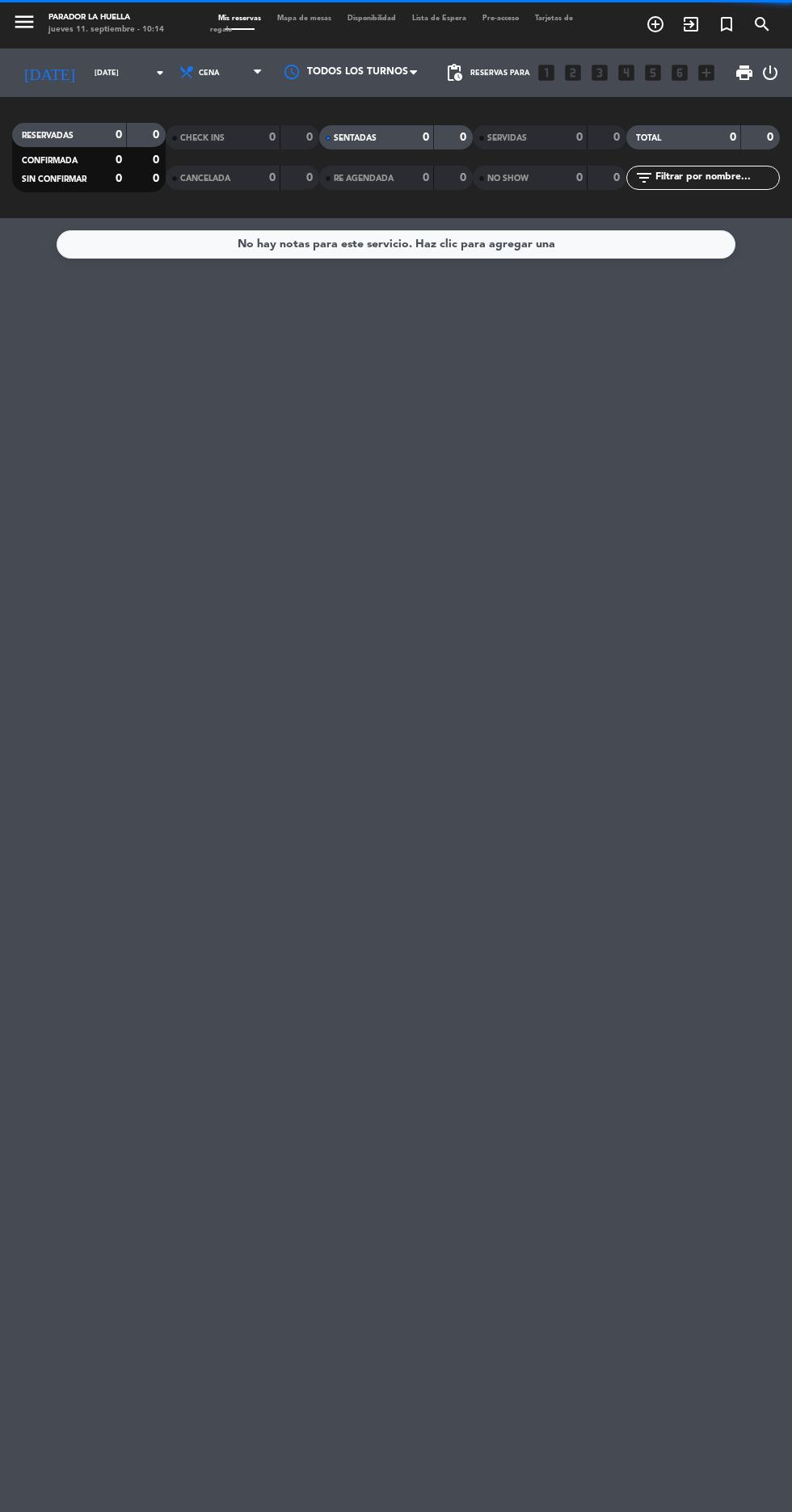
scroll to position [44, 0]
click at [220, 68] on span "Cena" at bounding box center [209, 72] width 21 height 8
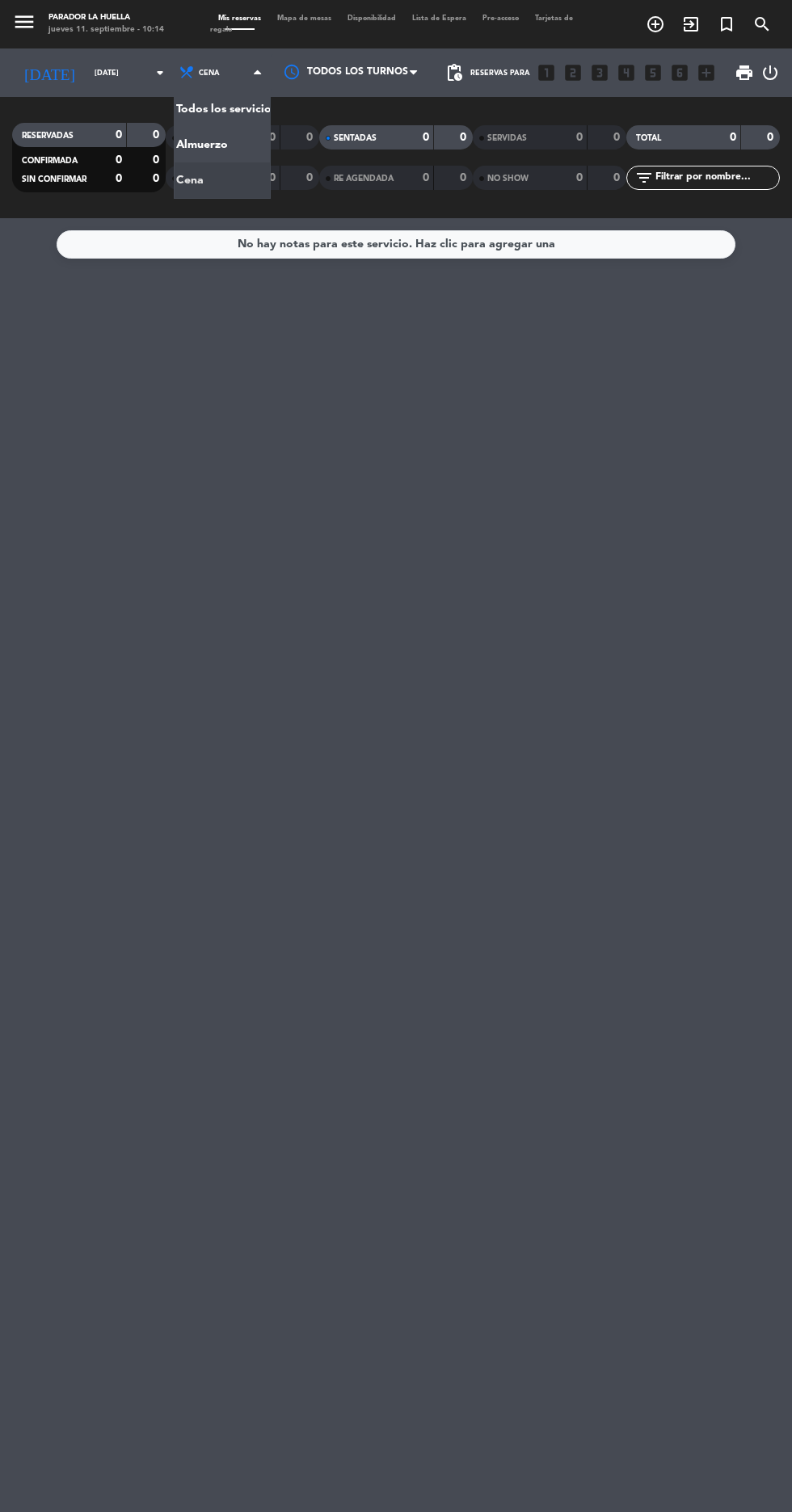
click at [489, 203] on div "menu Parador La Huella [DATE] 11. septiembre - 10:14 Mis reservas Mapa de mesas…" at bounding box center [396, 109] width 792 height 218
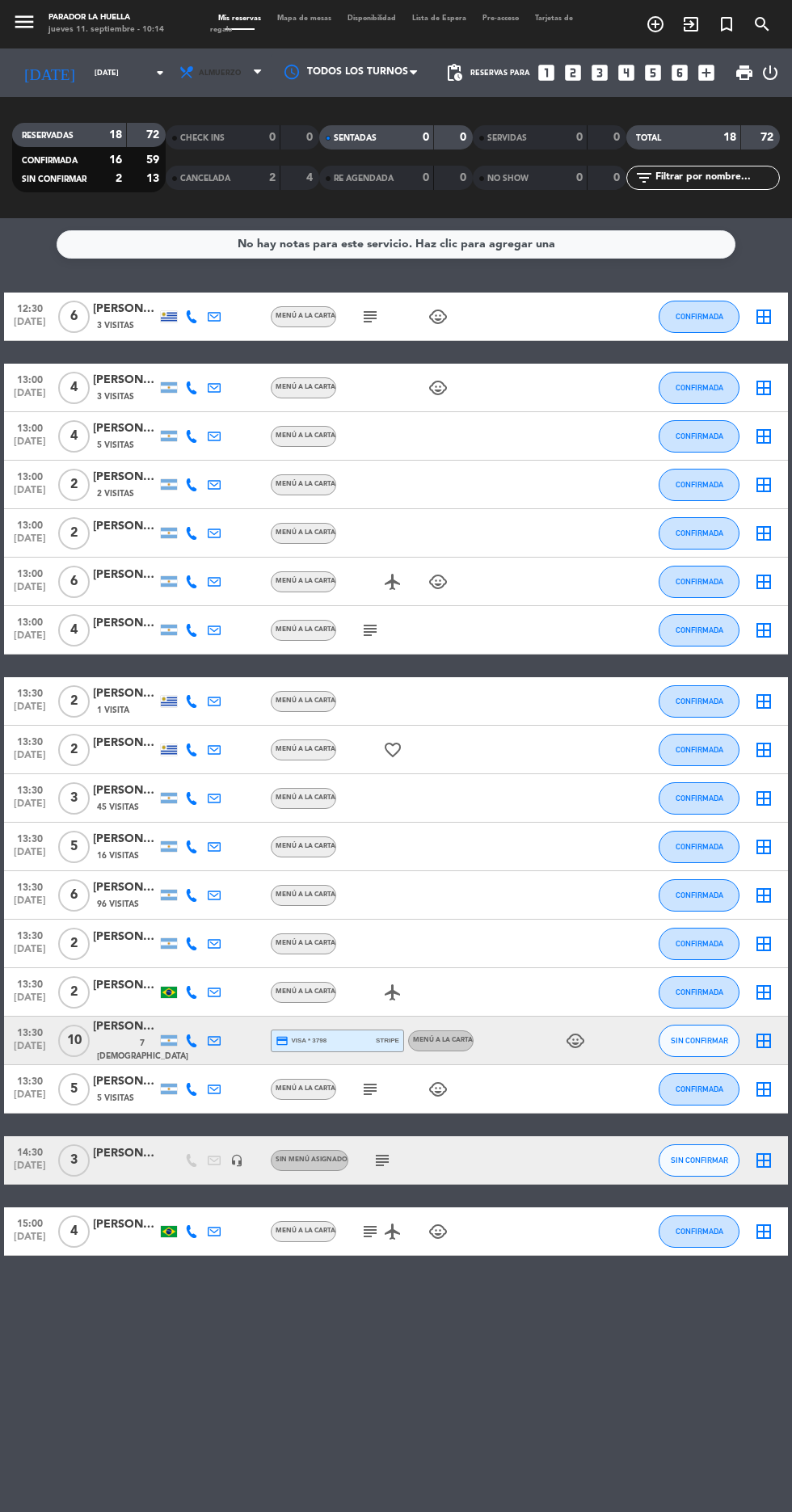
click at [241, 68] on span "Almuerzo" at bounding box center [219, 72] width 42 height 8
click at [370, 54] on div at bounding box center [351, 72] width 162 height 37
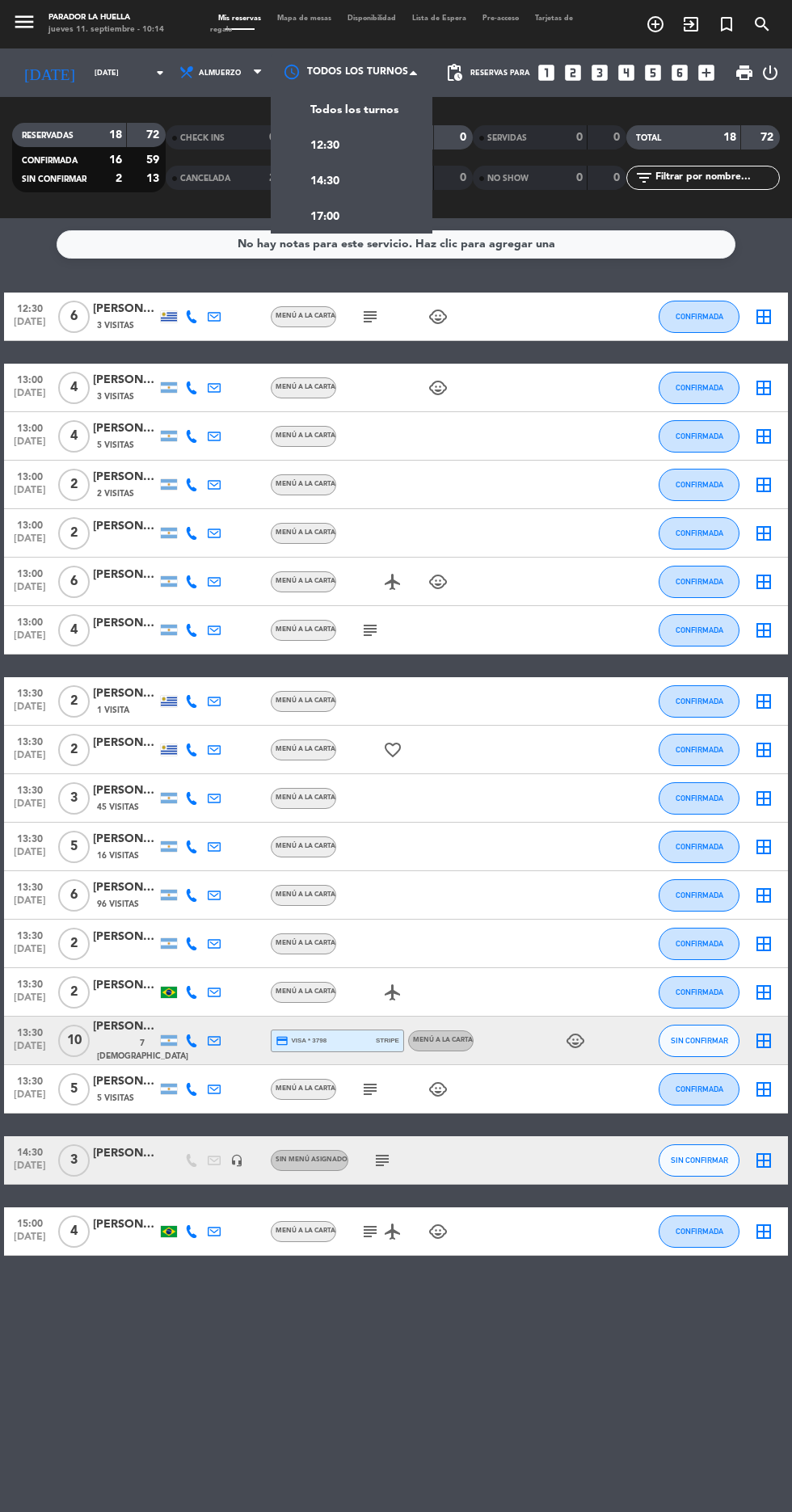
click at [398, 162] on div "14:30" at bounding box center [351, 180] width 162 height 36
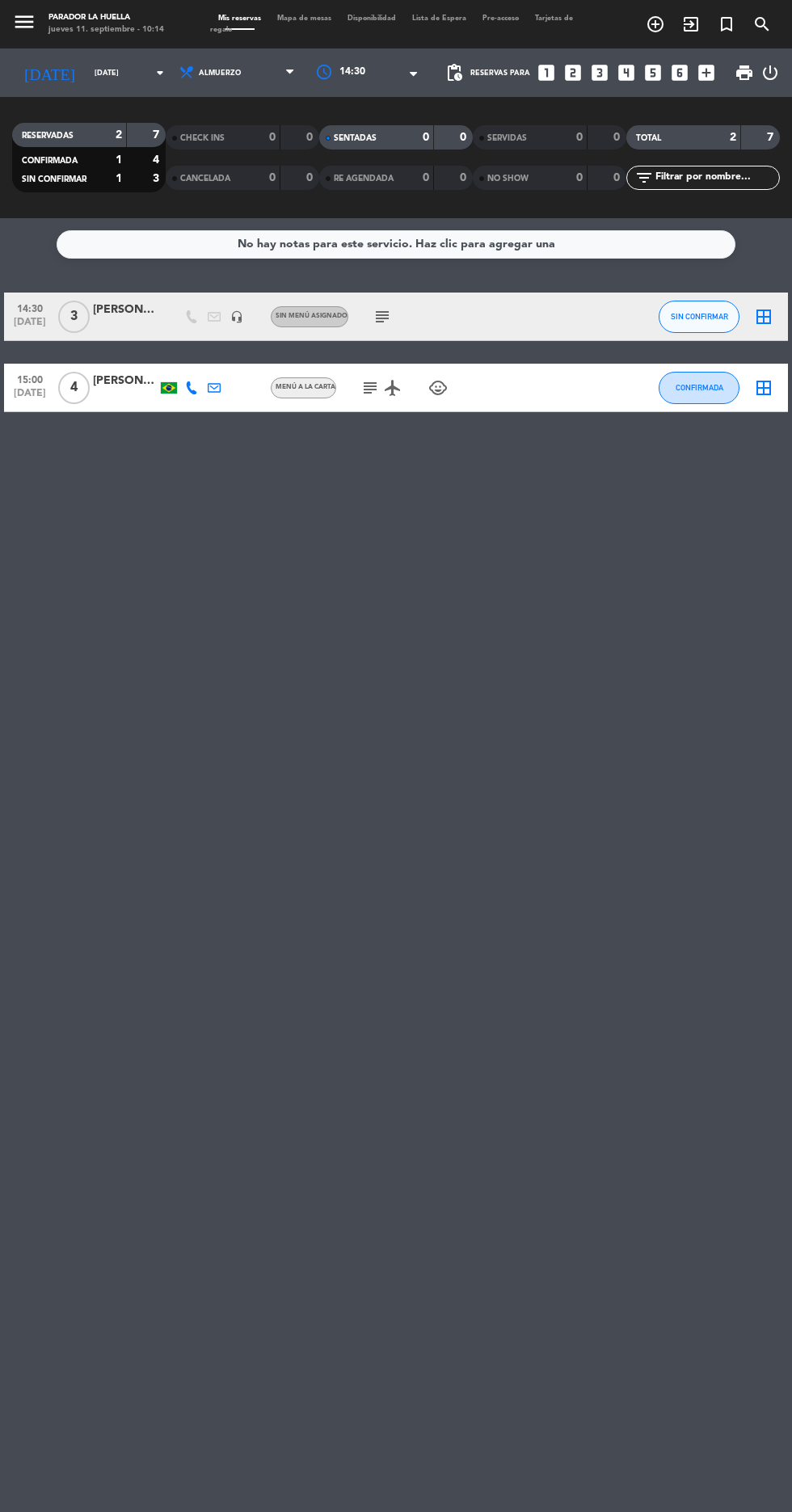
click at [386, 58] on div at bounding box center [368, 72] width 129 height 29
click at [396, 158] on div "14:30" at bounding box center [368, 176] width 129 height 36
click at [364, 58] on div at bounding box center [368, 72] width 129 height 29
click at [399, 123] on div "12:30" at bounding box center [368, 141] width 129 height 36
